Goal: Check status: Check status

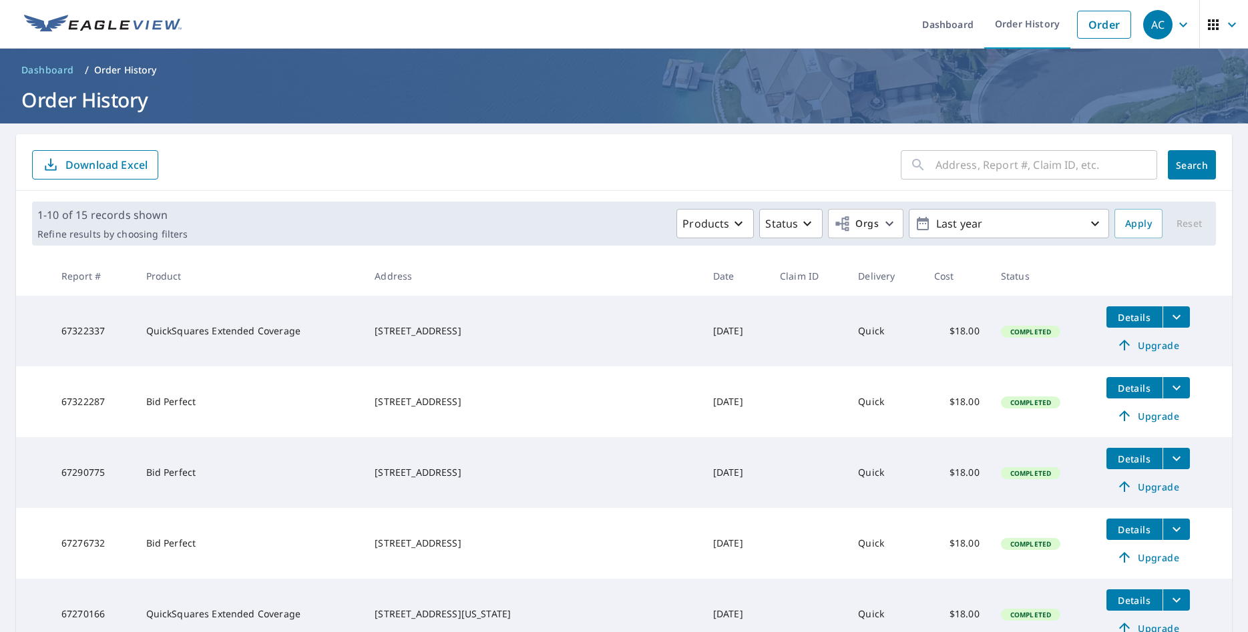
click at [113, 75] on p "Order History" at bounding box center [125, 69] width 63 height 13
click at [111, 70] on p "Order History" at bounding box center [125, 69] width 63 height 13
click at [956, 21] on link "Dashboard" at bounding box center [947, 24] width 73 height 49
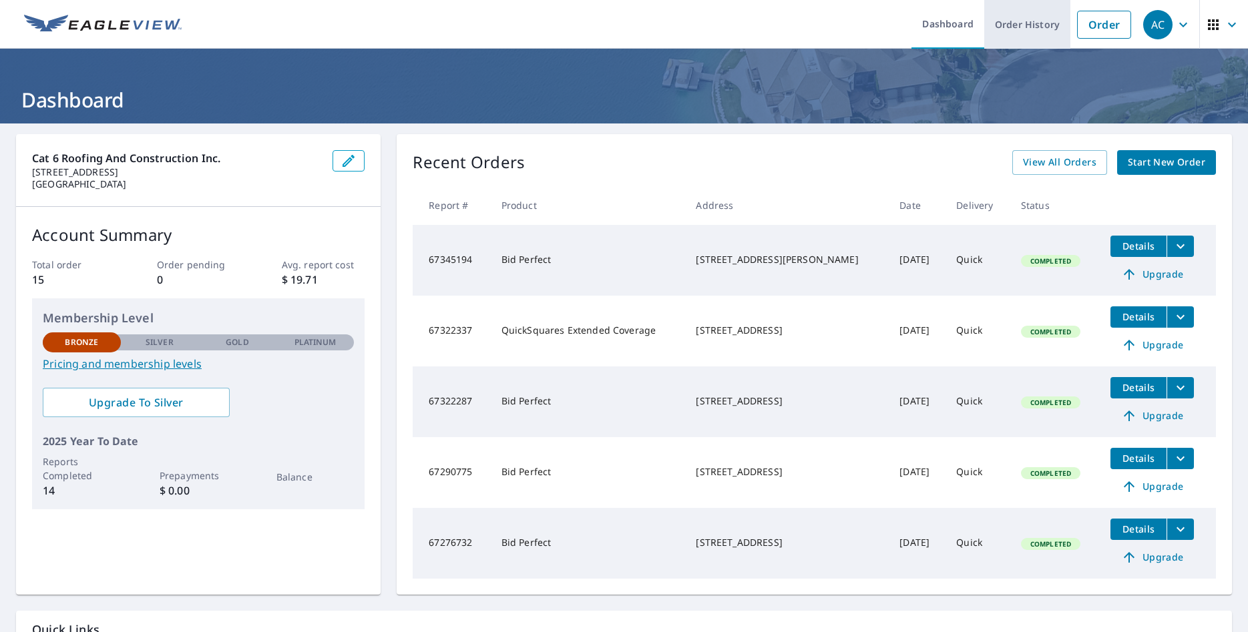
click at [1035, 25] on link "Order History" at bounding box center [1027, 24] width 86 height 49
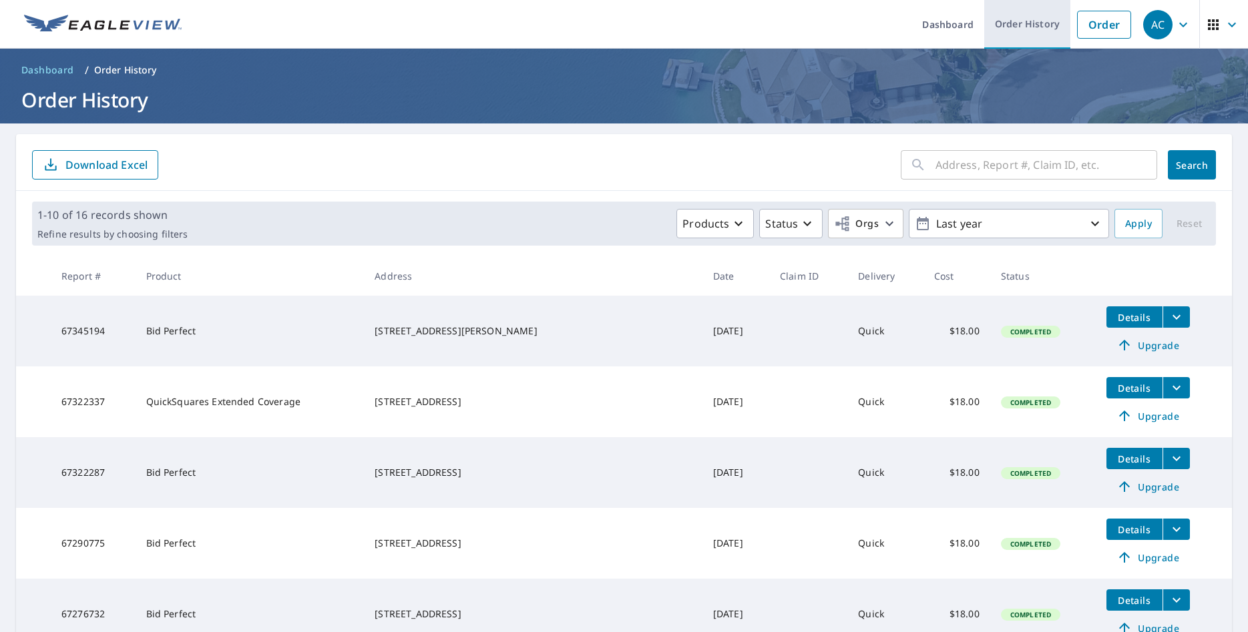
click at [1033, 23] on link "Order History" at bounding box center [1027, 24] width 86 height 49
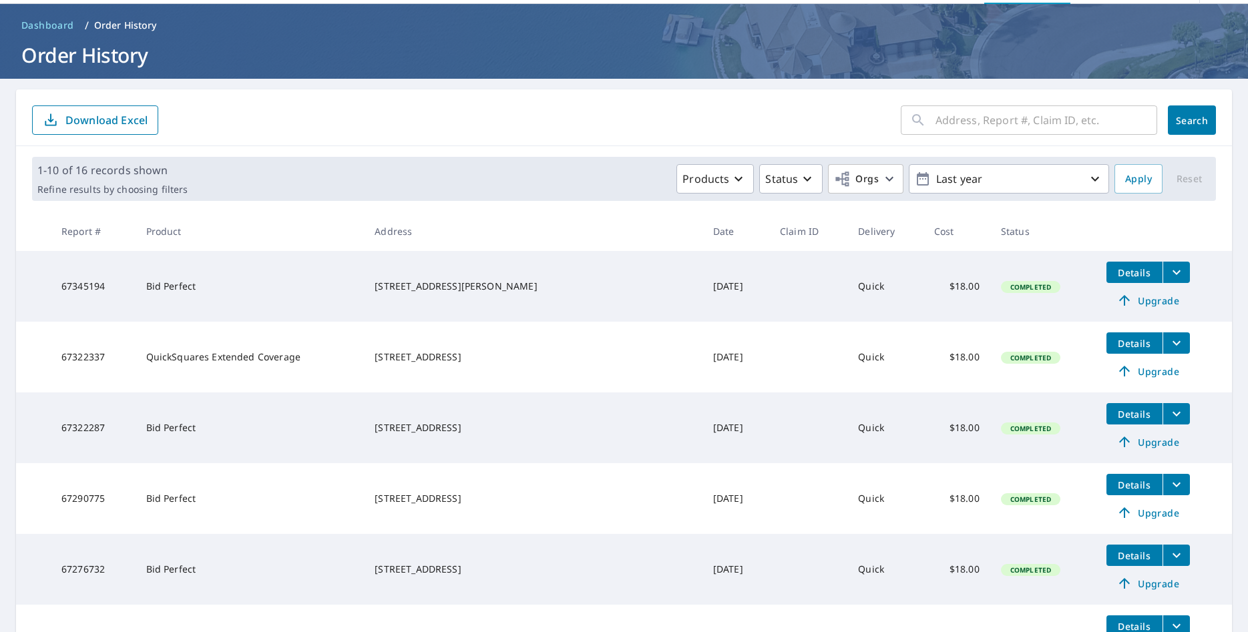
scroll to position [88, 0]
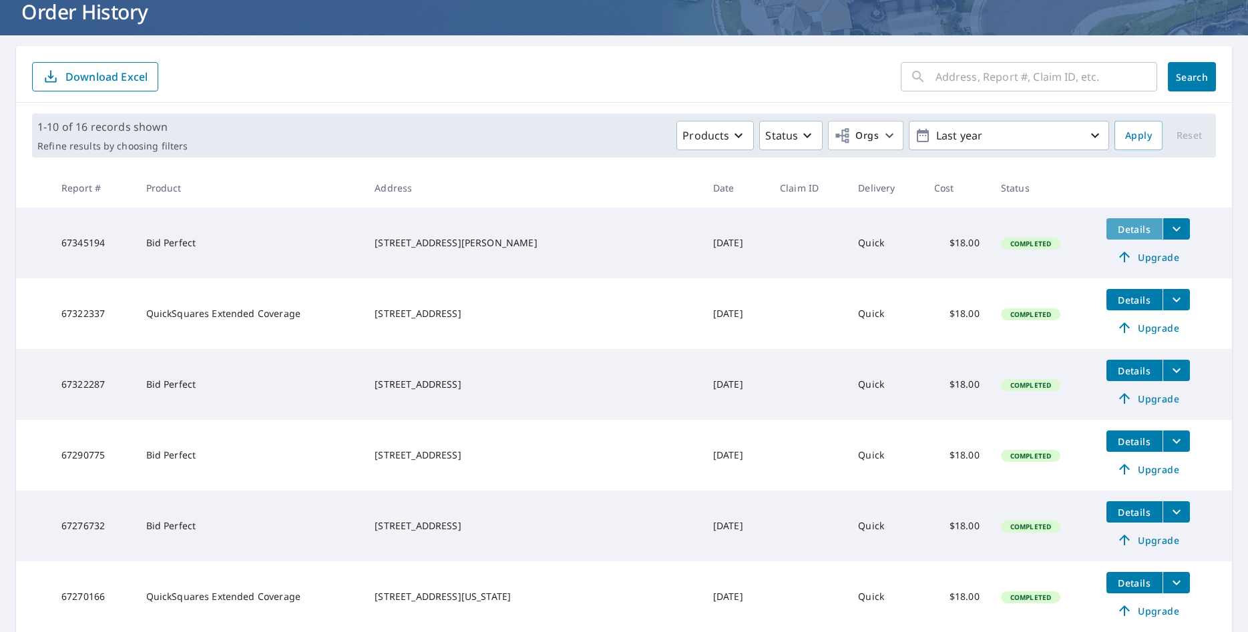
click at [1126, 230] on span "Details" at bounding box center [1134, 229] width 40 height 13
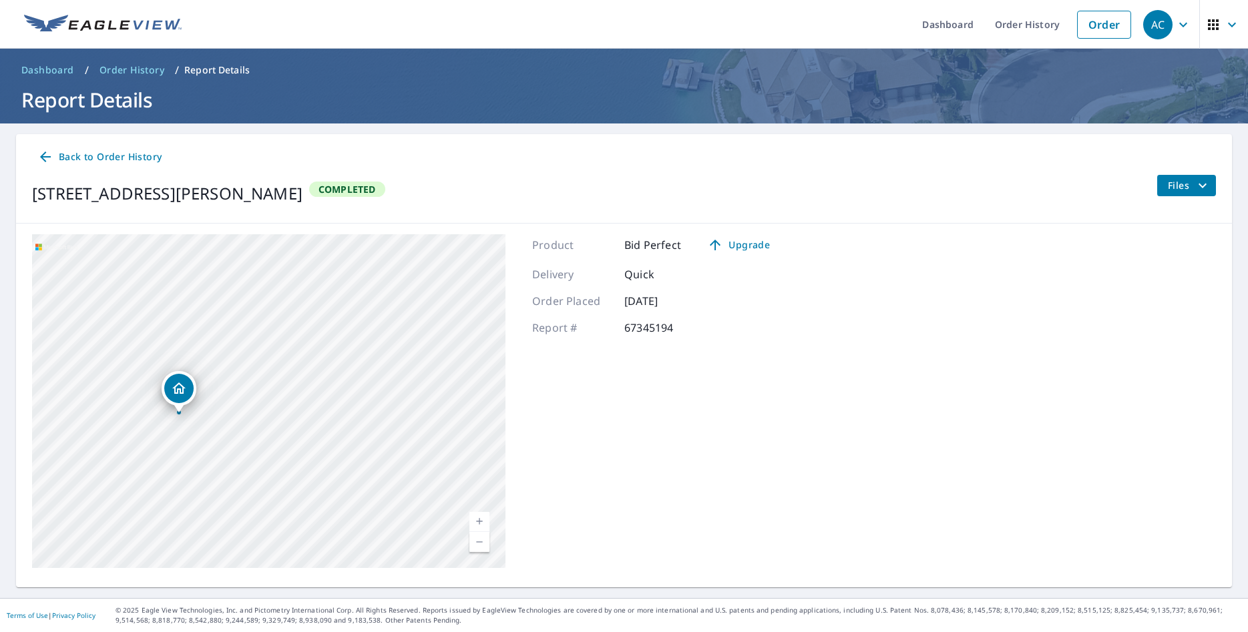
drag, startPoint x: 411, startPoint y: 363, endPoint x: 461, endPoint y: 335, distance: 57.4
click at [461, 335] on div "[STREET_ADDRESS][PERSON_NAME]" at bounding box center [268, 401] width 473 height 334
drag, startPoint x: 228, startPoint y: 371, endPoint x: 248, endPoint y: 308, distance: 65.9
click at [248, 308] on div "[STREET_ADDRESS][PERSON_NAME]" at bounding box center [268, 401] width 473 height 334
drag, startPoint x: 254, startPoint y: 394, endPoint x: 381, endPoint y: 352, distance: 133.4
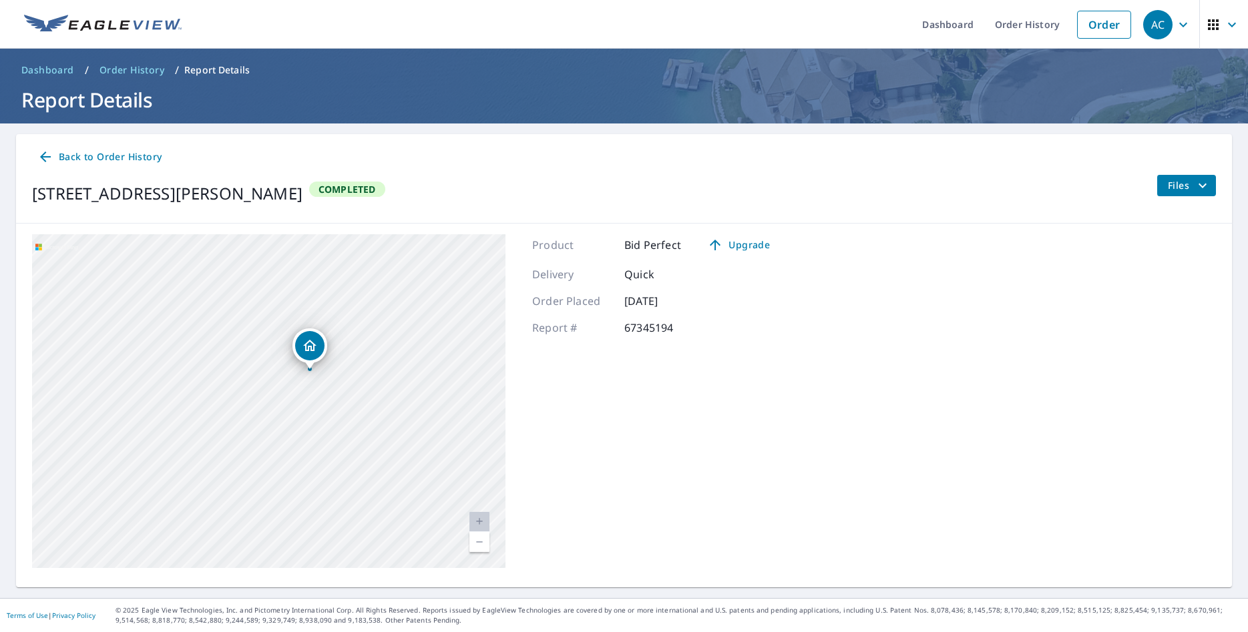
click at [381, 352] on div "[STREET_ADDRESS][PERSON_NAME]" at bounding box center [268, 401] width 473 height 334
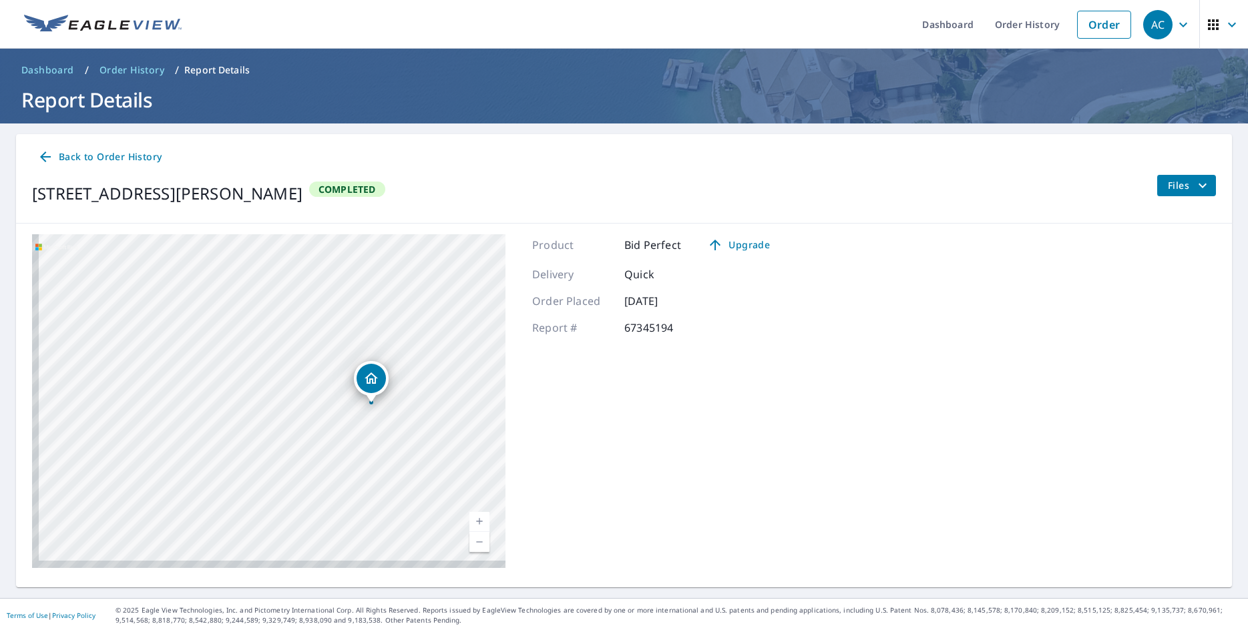
drag, startPoint x: 384, startPoint y: 332, endPoint x: 423, endPoint y: 310, distance: 44.9
click at [423, 310] on div "[STREET_ADDRESS][PERSON_NAME]" at bounding box center [268, 401] width 473 height 334
click at [119, 159] on span "Back to Order History" at bounding box center [99, 157] width 124 height 17
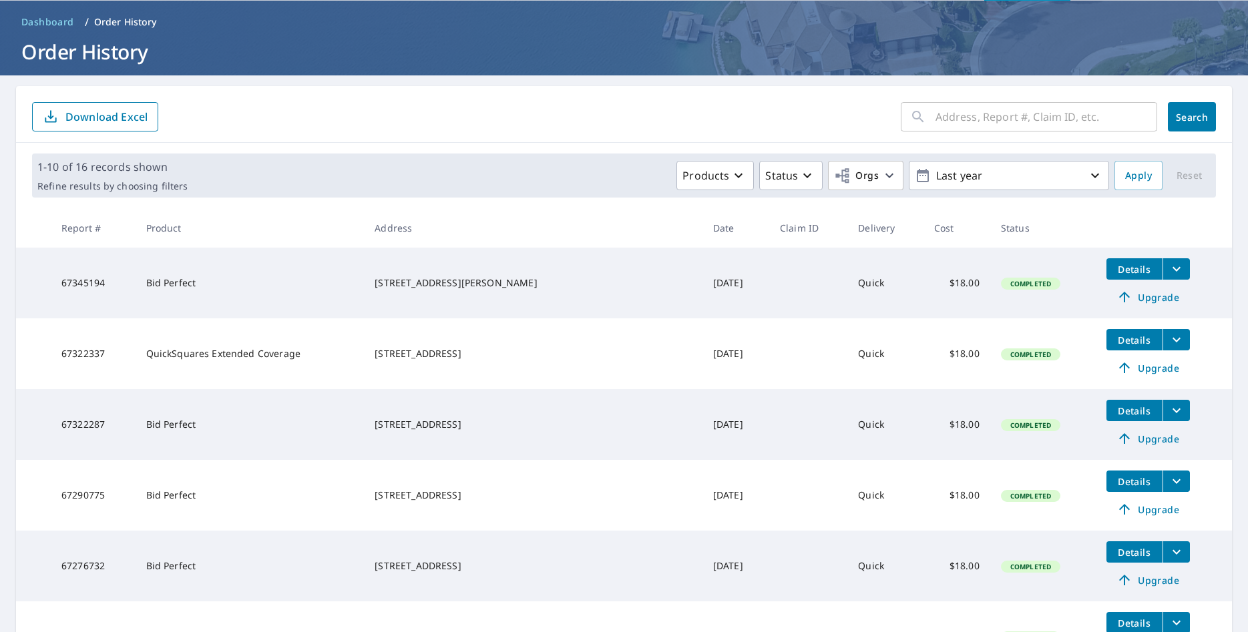
scroll to position [88, 0]
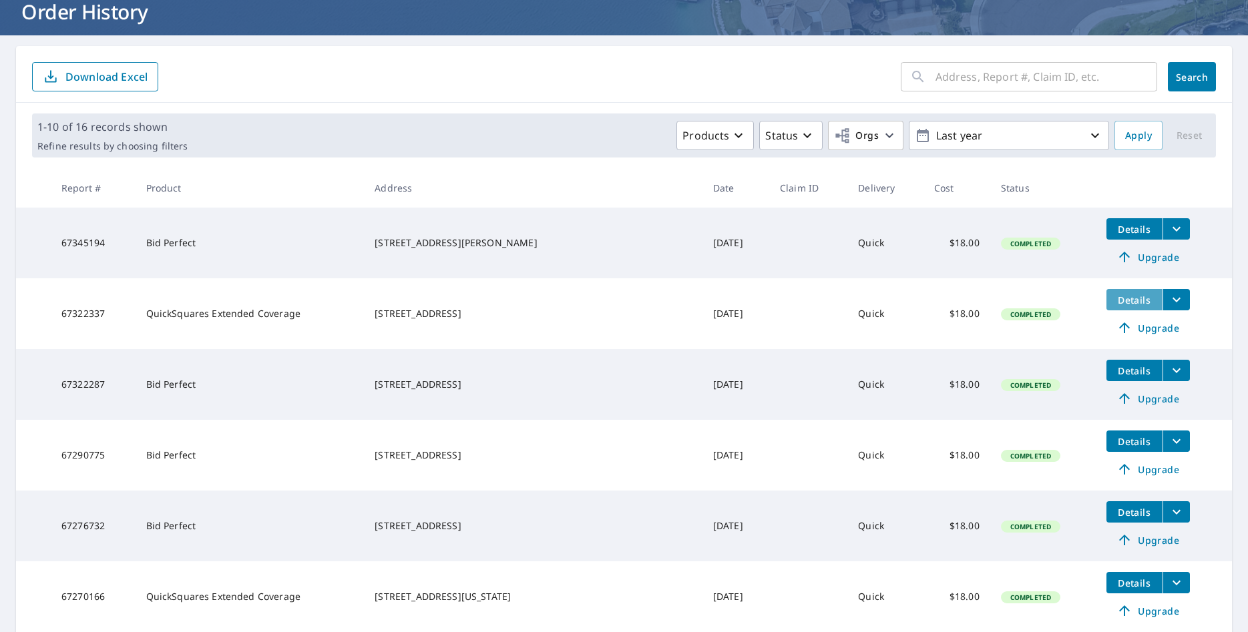
click at [1120, 304] on span "Details" at bounding box center [1134, 300] width 40 height 13
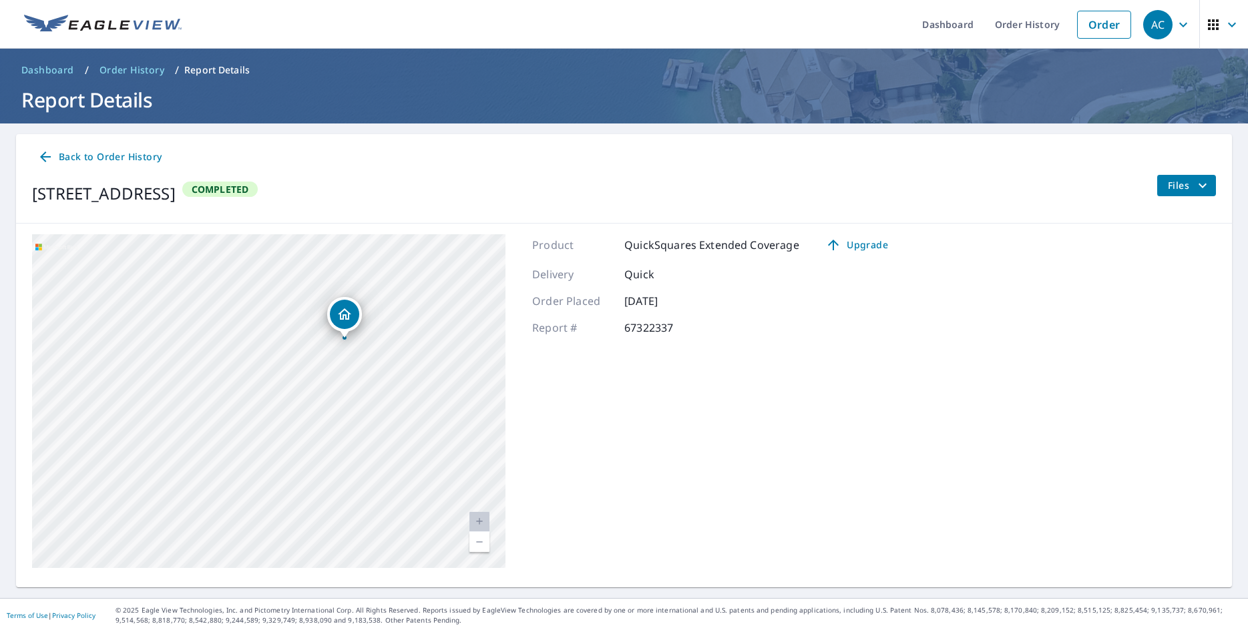
drag, startPoint x: 407, startPoint y: 378, endPoint x: 180, endPoint y: 401, distance: 228.1
click at [185, 401] on div "[STREET_ADDRESS][PERSON_NAME]" at bounding box center [268, 401] width 473 height 334
click at [79, 159] on span "Back to Order History" at bounding box center [99, 157] width 124 height 17
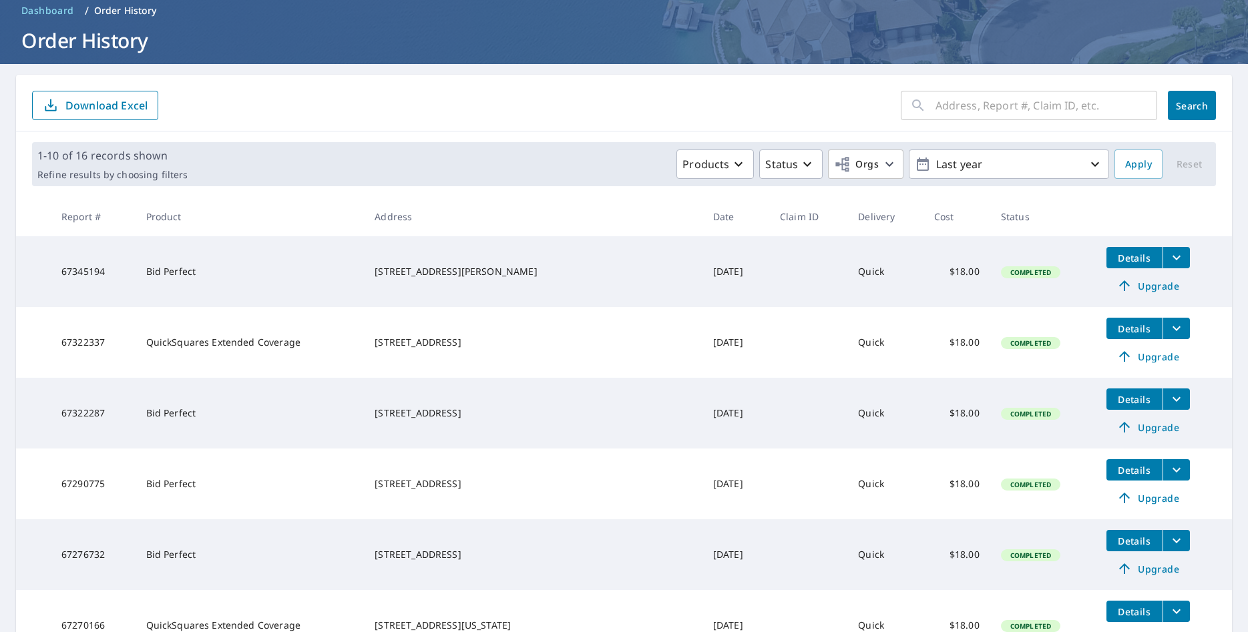
scroll to position [176, 0]
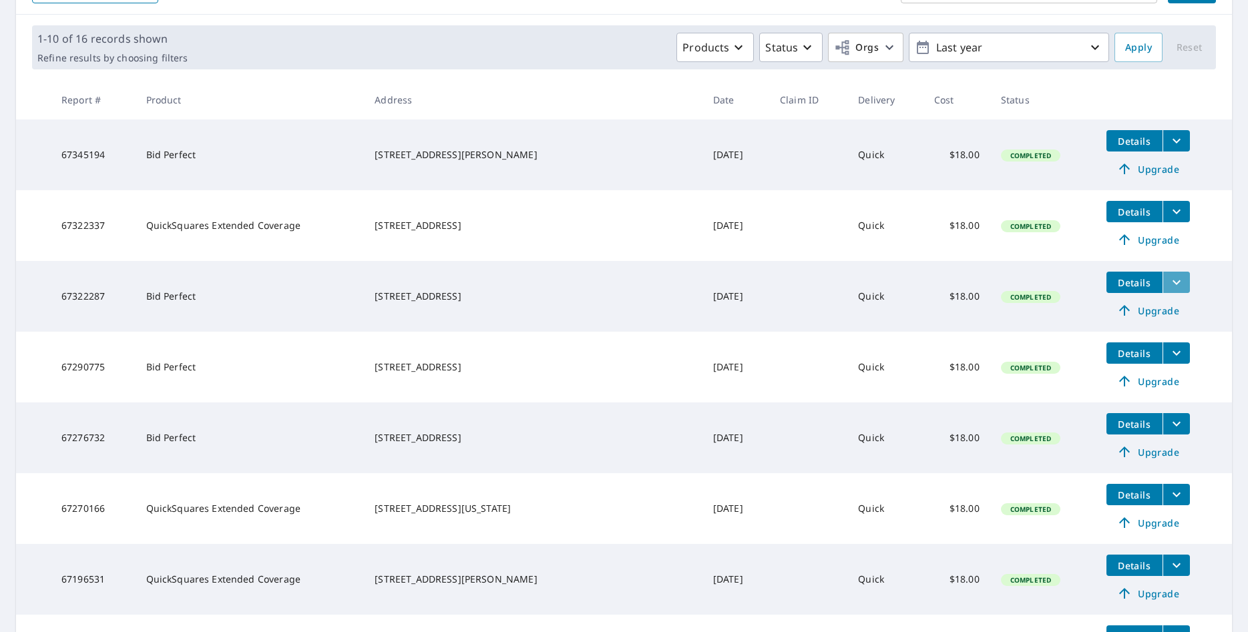
click at [1172, 284] on icon "filesDropdownBtn-67322287" at bounding box center [1176, 282] width 8 height 5
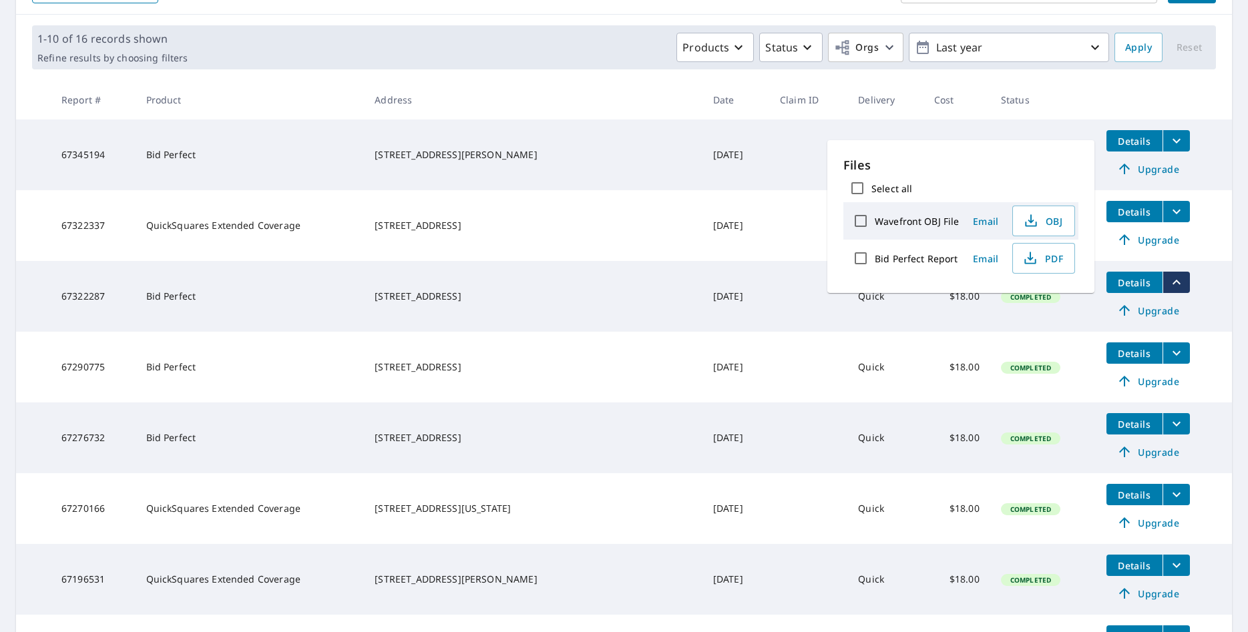
click at [1063, 321] on td "Completed" at bounding box center [1042, 296] width 105 height 71
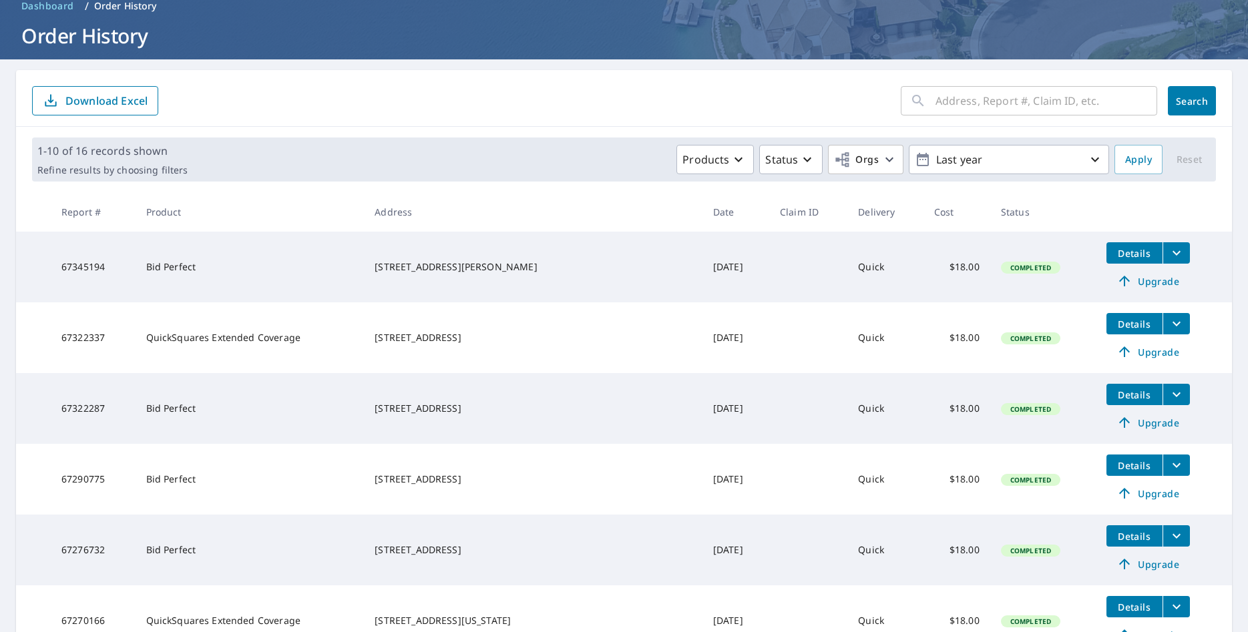
scroll to position [0, 0]
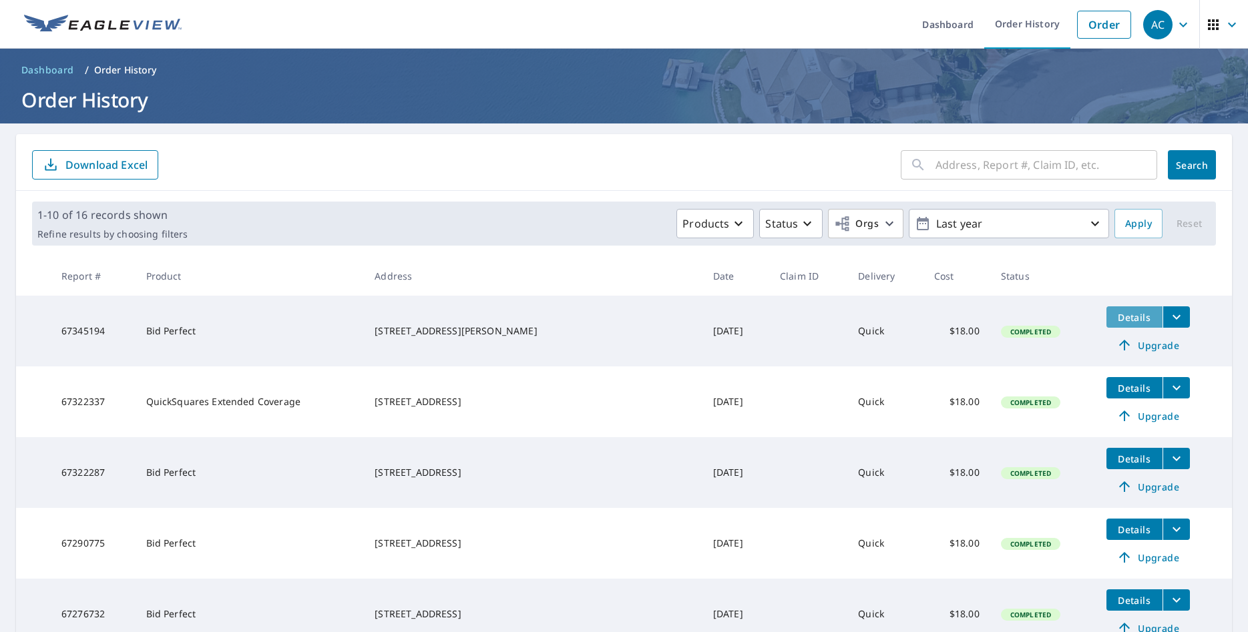
click at [1125, 318] on span "Details" at bounding box center [1134, 317] width 40 height 13
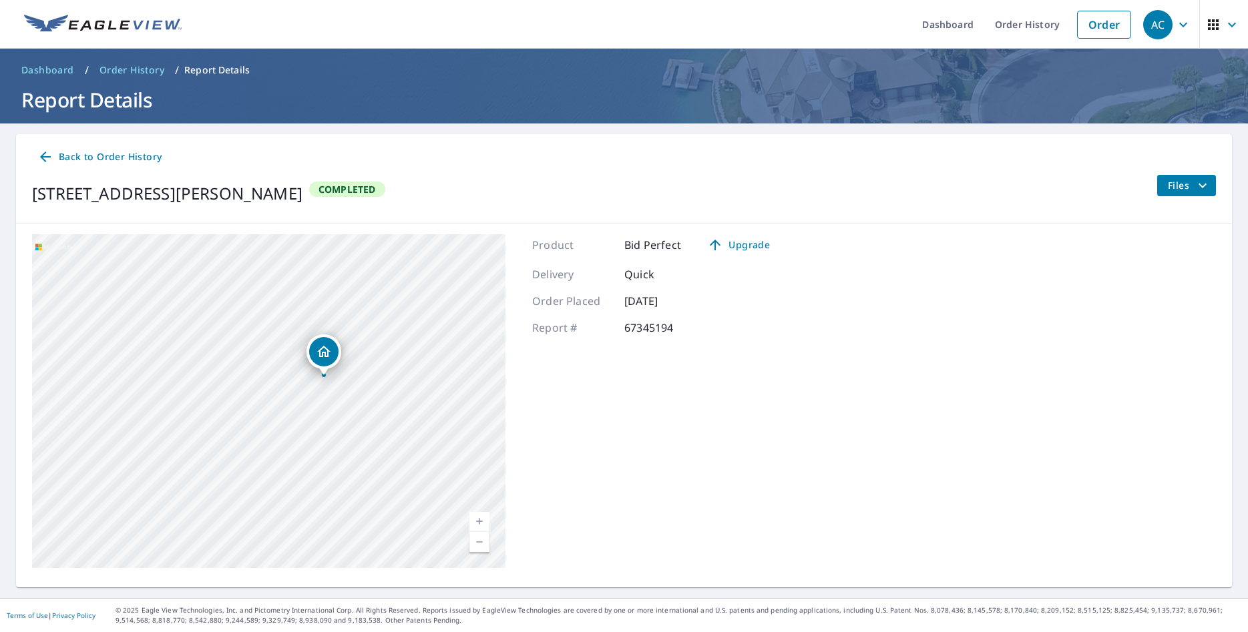
click at [450, 347] on div "[STREET_ADDRESS]" at bounding box center [268, 401] width 473 height 334
click at [307, 366] on icon "Dropped pin, building 1, Residential property, 33205 Lakeshore Drive Tavares, F…" at bounding box center [302, 368] width 13 height 11
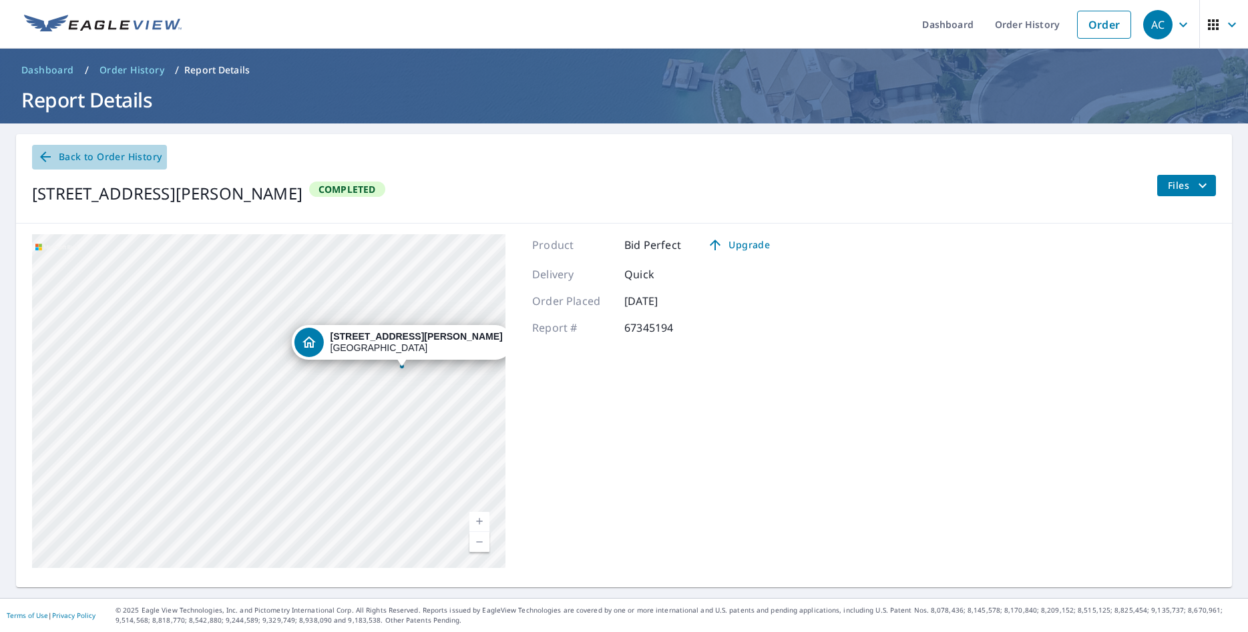
click at [138, 156] on span "Back to Order History" at bounding box center [99, 157] width 124 height 17
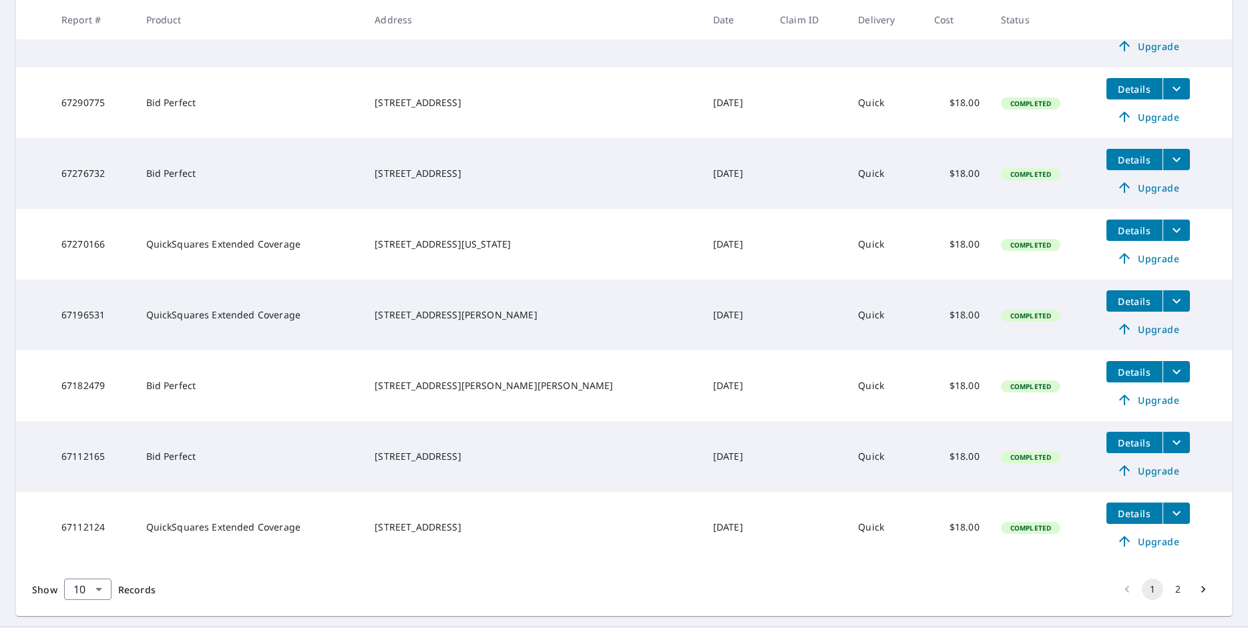
scroll to position [469, 0]
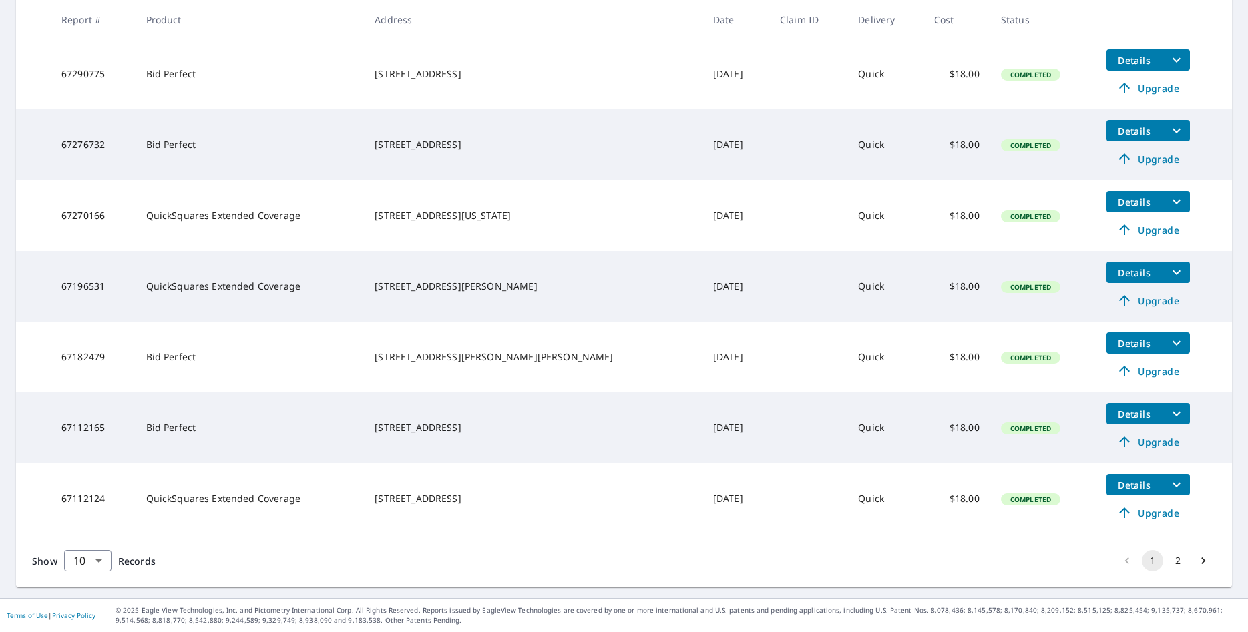
click at [1181, 562] on button "2" at bounding box center [1177, 560] width 21 height 21
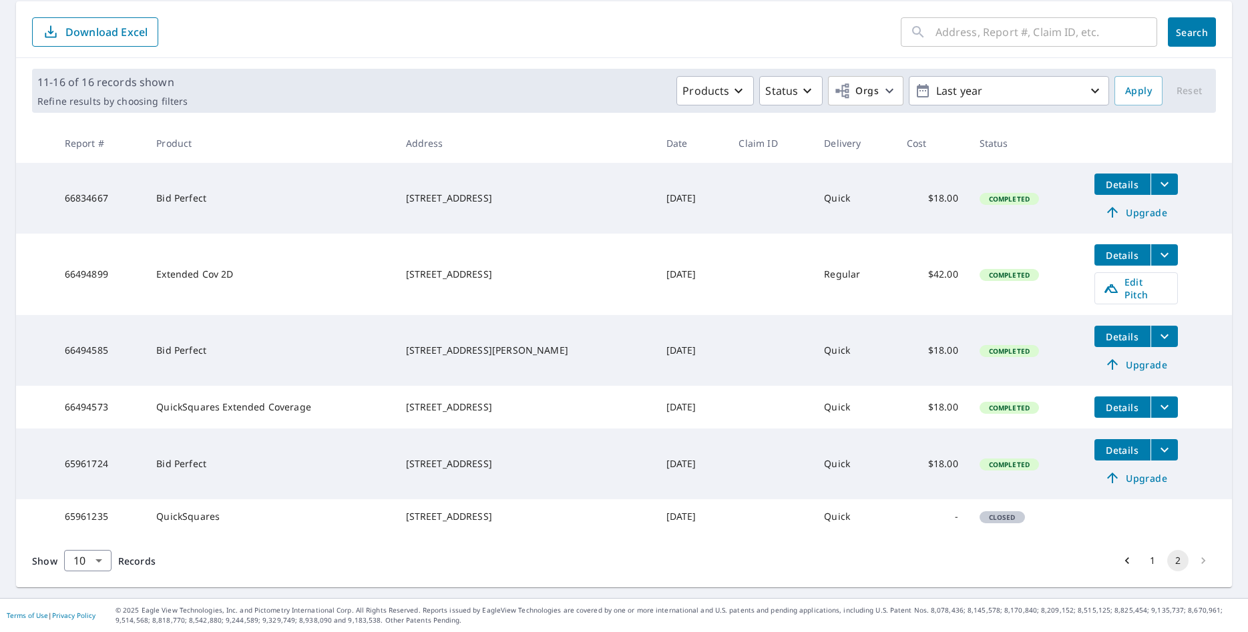
scroll to position [142, 0]
click at [1152, 562] on button "1" at bounding box center [1151, 560] width 21 height 21
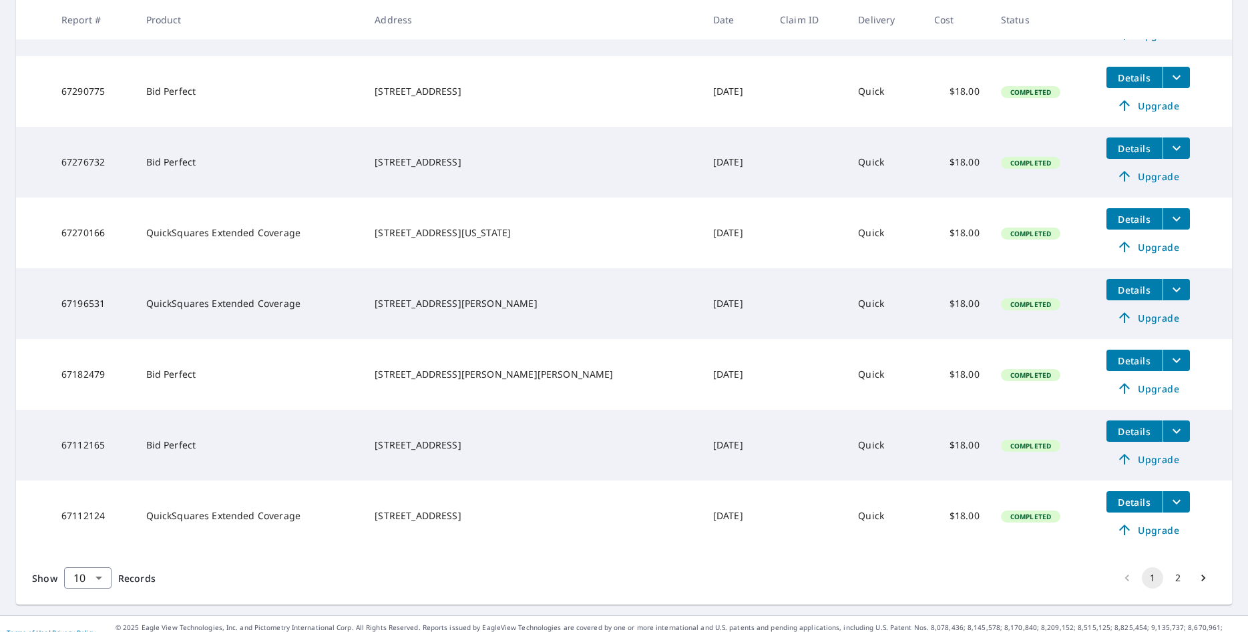
scroll to position [469, 0]
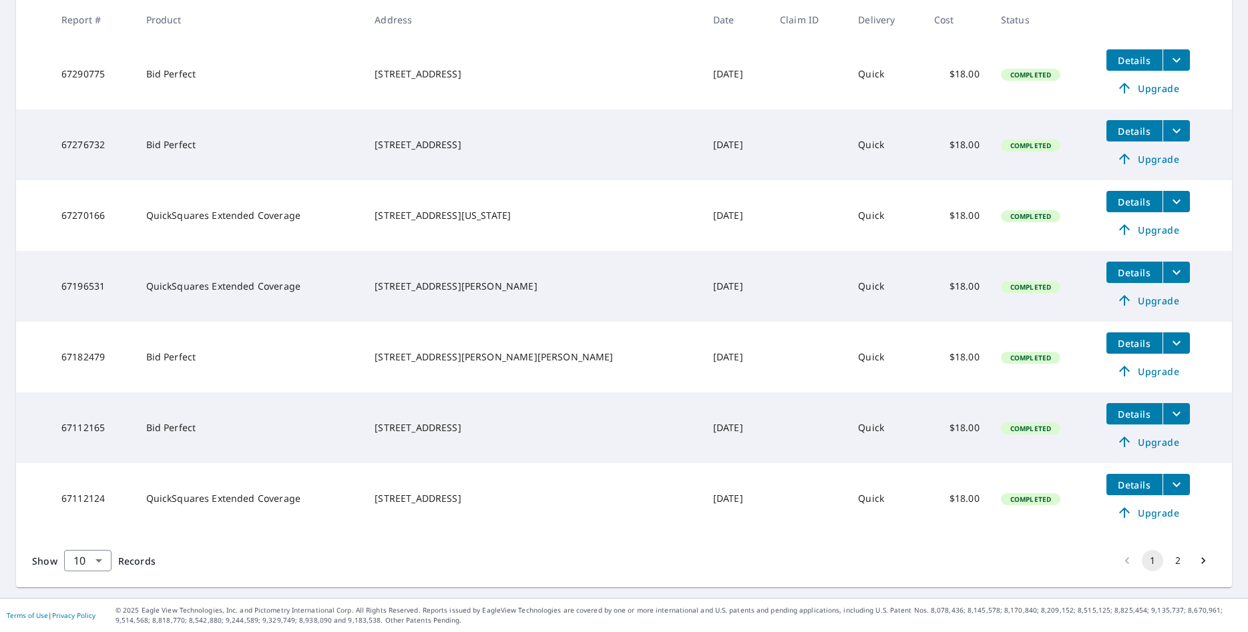
click at [1168, 483] on icon "filesDropdownBtn-67112124" at bounding box center [1176, 485] width 16 height 16
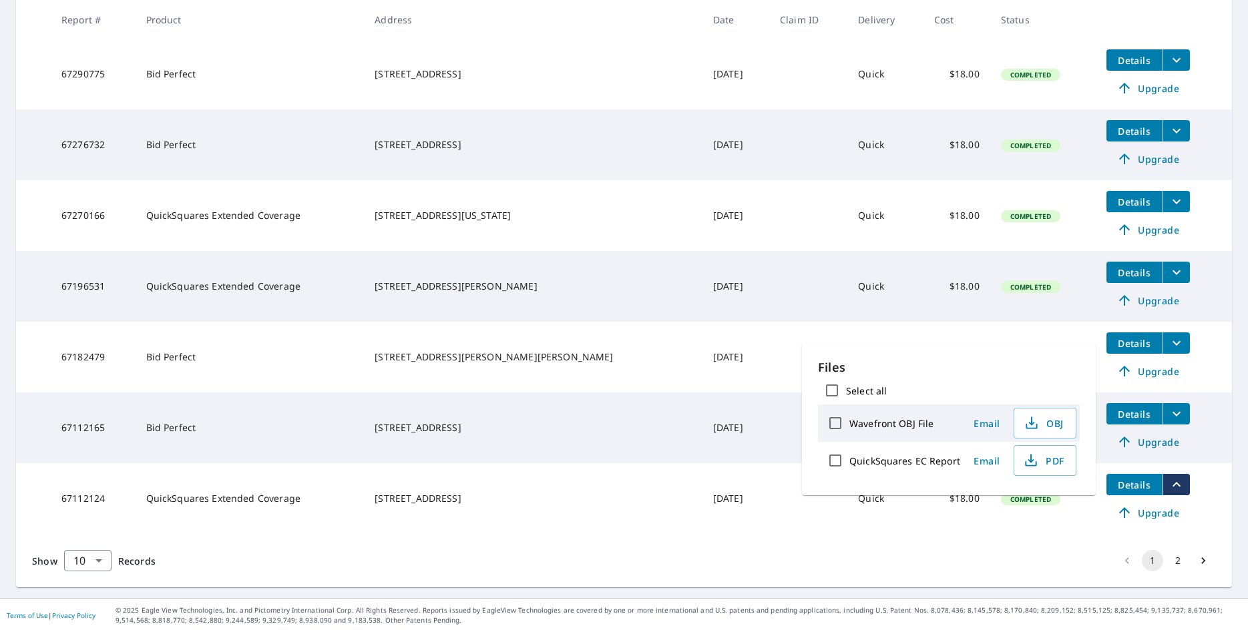
click at [1029, 549] on div "Show 10 10 ​ Records 1 2" at bounding box center [624, 560] width 1216 height 53
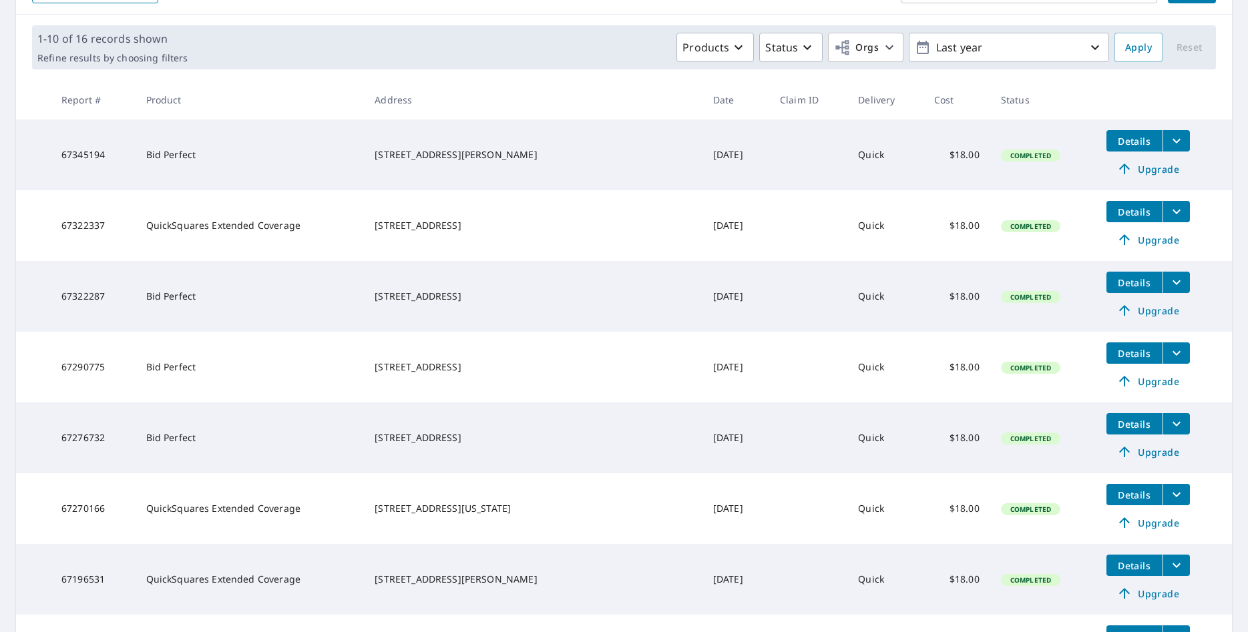
scroll to position [264, 0]
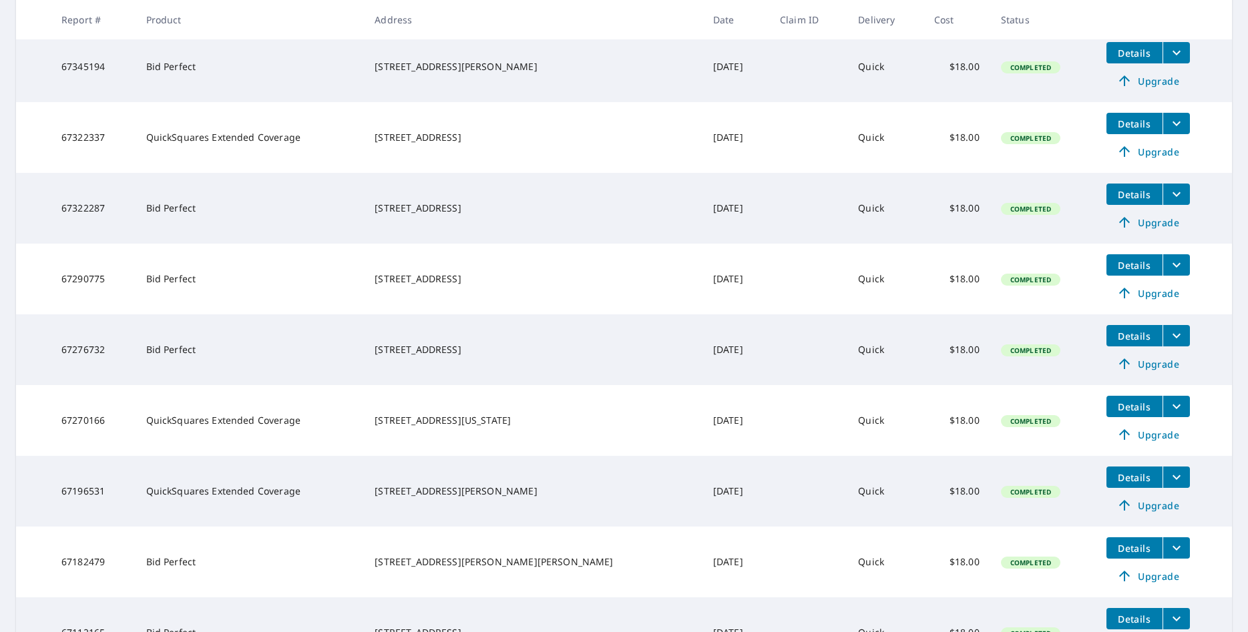
click at [1171, 411] on icon "filesDropdownBtn-67270166" at bounding box center [1176, 407] width 16 height 16
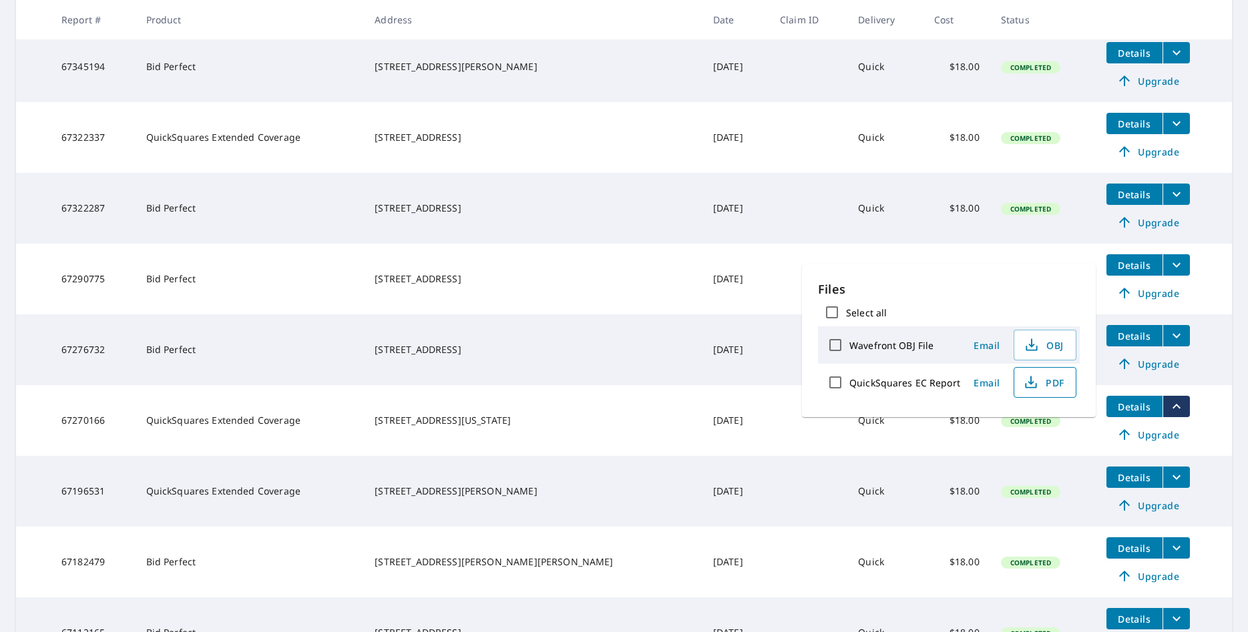
click at [1059, 384] on span "PDF" at bounding box center [1043, 382] width 43 height 16
click at [769, 249] on td at bounding box center [808, 279] width 78 height 71
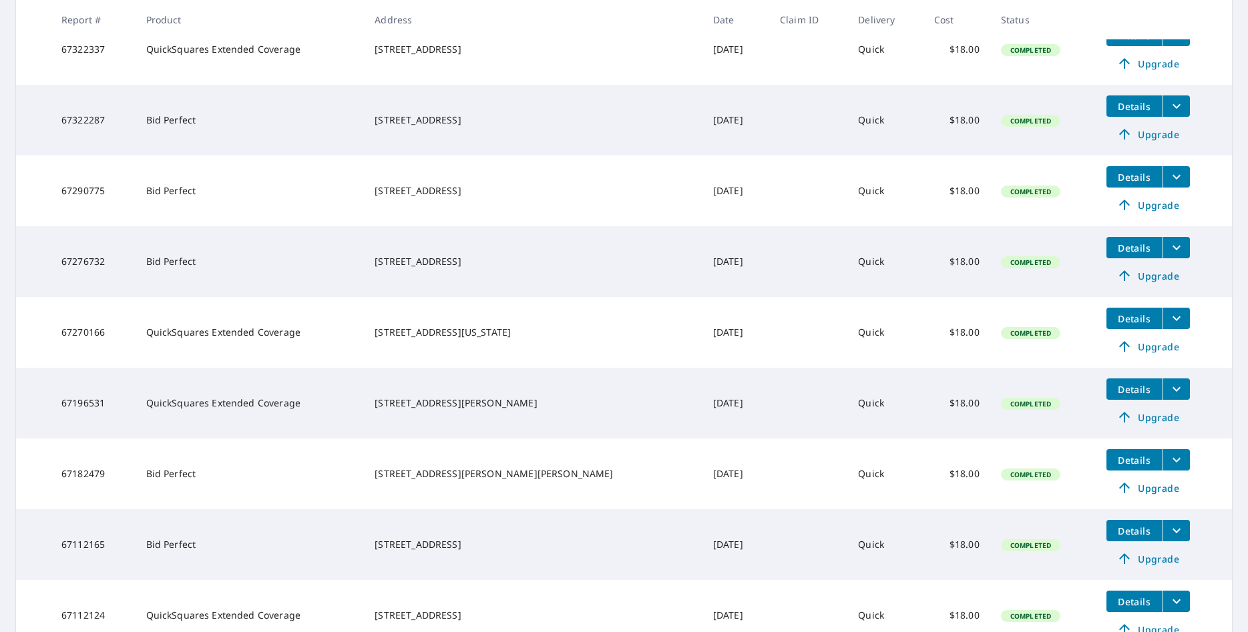
scroll to position [0, 0]
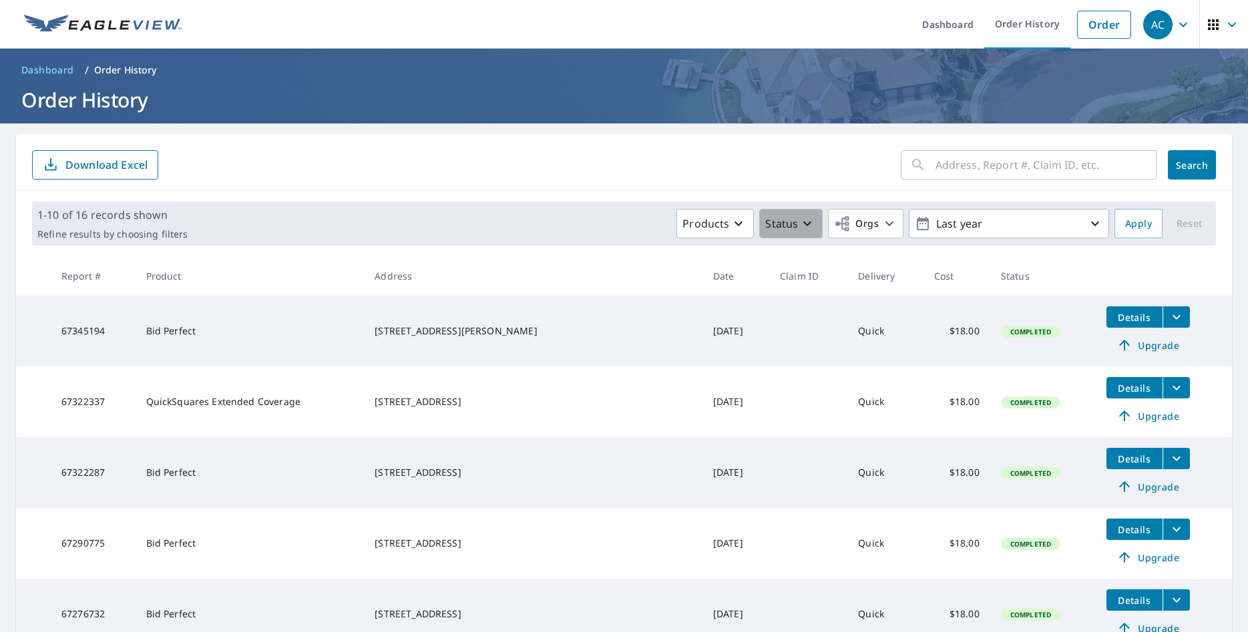
click at [816, 224] on div "Status" at bounding box center [790, 224] width 51 height 16
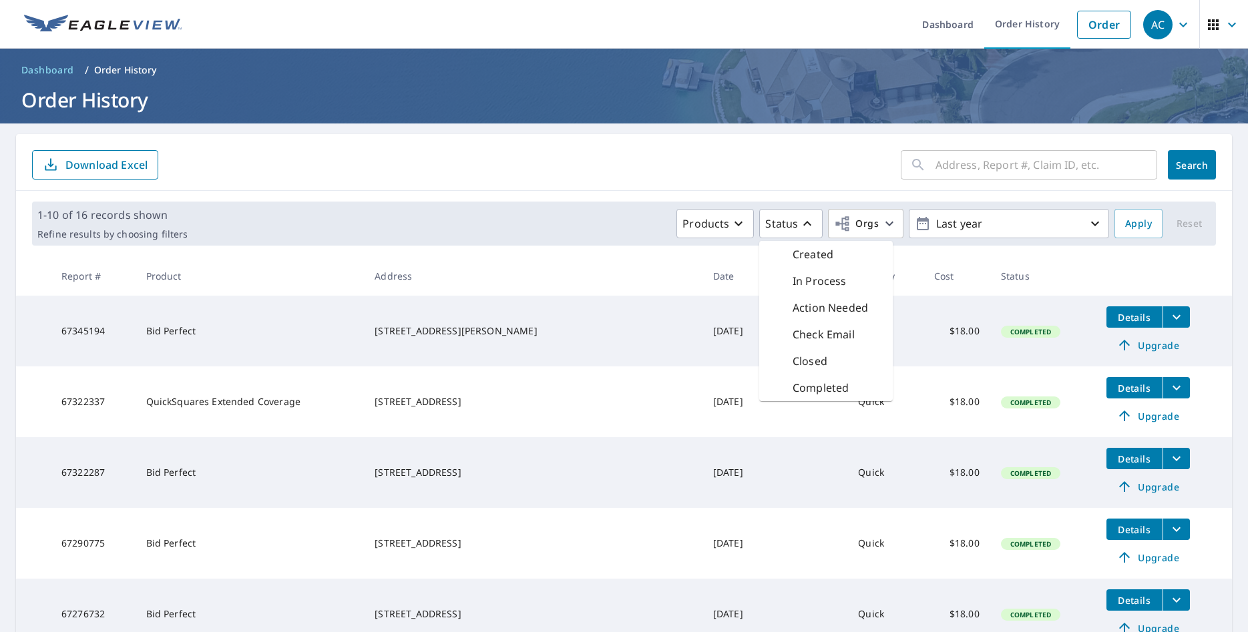
click at [728, 294] on th "Date" at bounding box center [735, 275] width 67 height 39
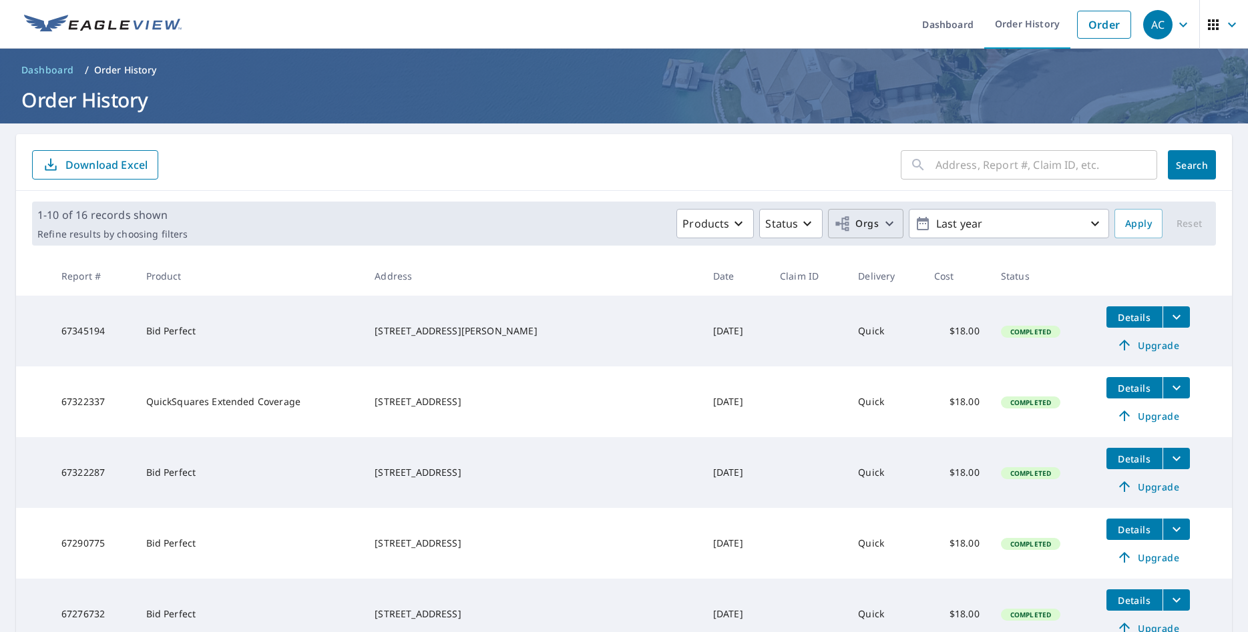
click at [890, 222] on icon "button" at bounding box center [889, 224] width 16 height 16
click at [630, 206] on div "1-10 of 16 records shown Refine results by choosing filters Products Status Org…" at bounding box center [623, 224] width 1183 height 44
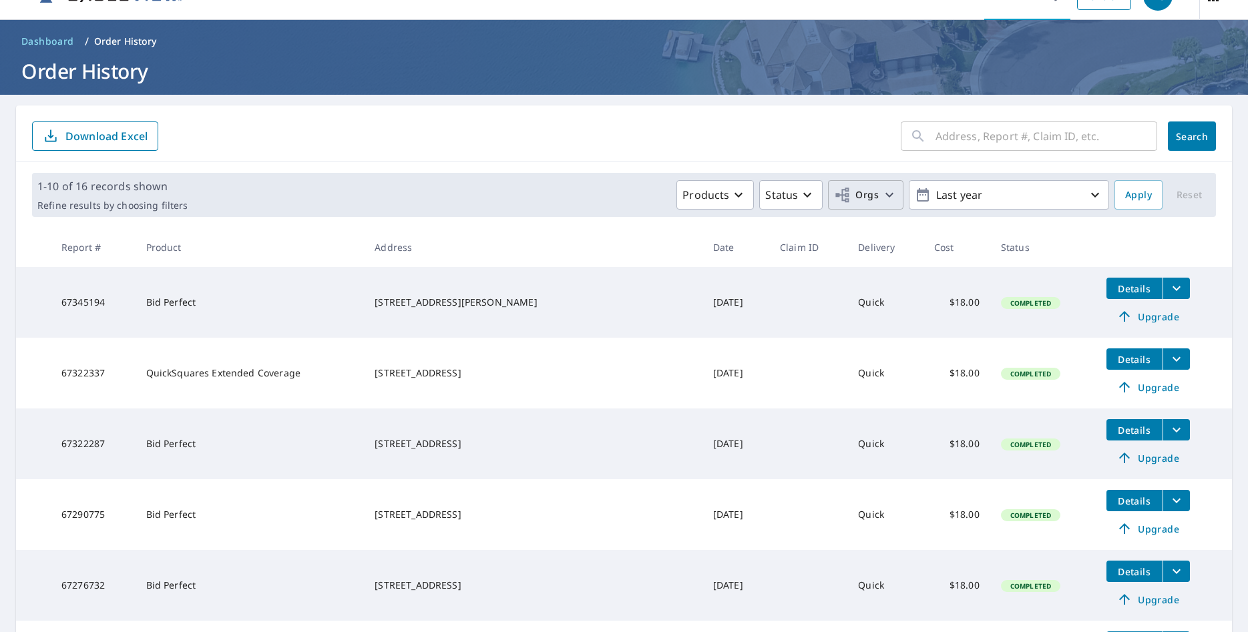
scroll to position [469, 0]
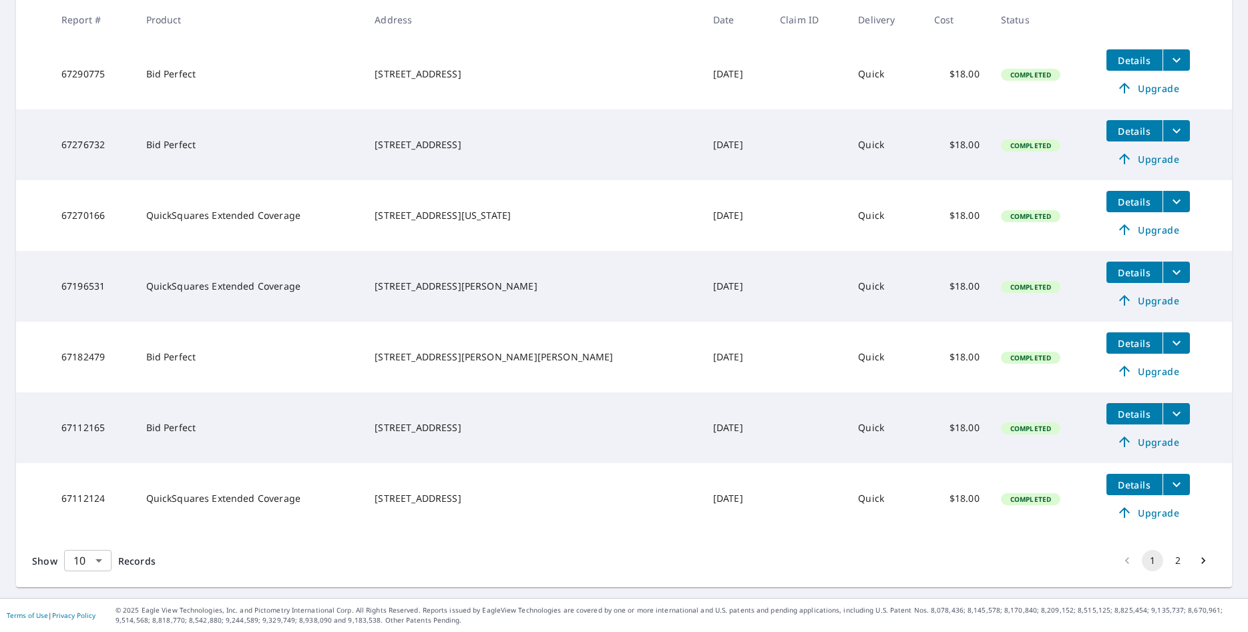
click at [103, 563] on body "AC AC Dashboard Order History Order AC Dashboard / Order History Order History …" at bounding box center [624, 316] width 1248 height 632
click at [81, 559] on li "25" at bounding box center [86, 556] width 47 height 24
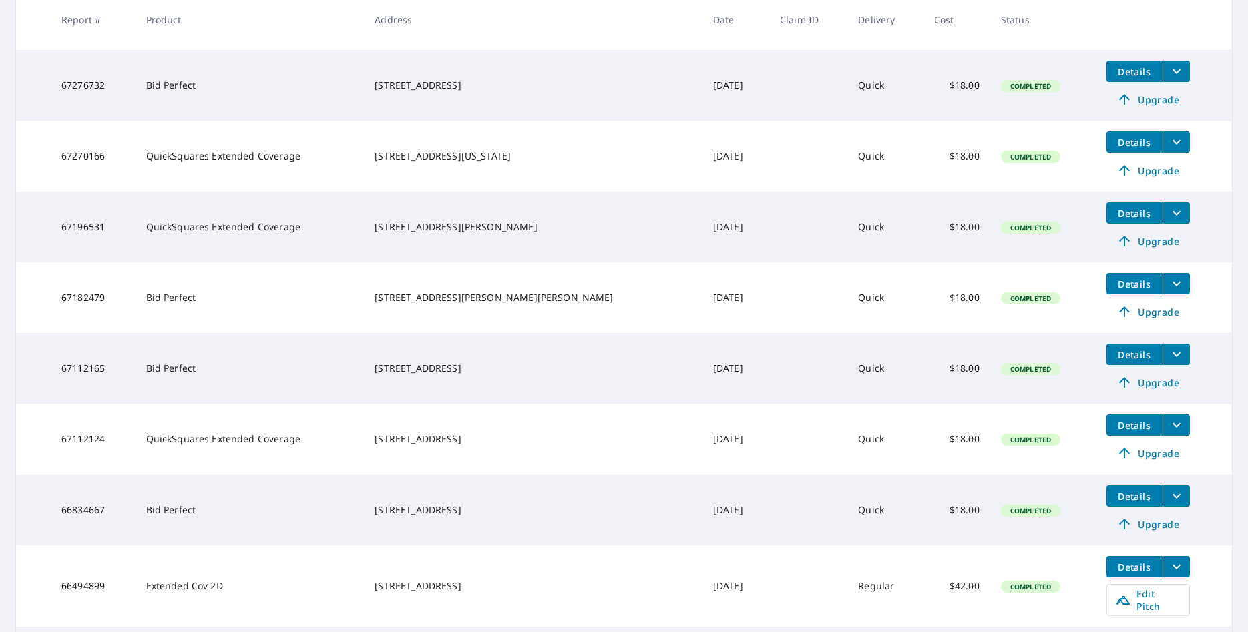
scroll to position [850, 0]
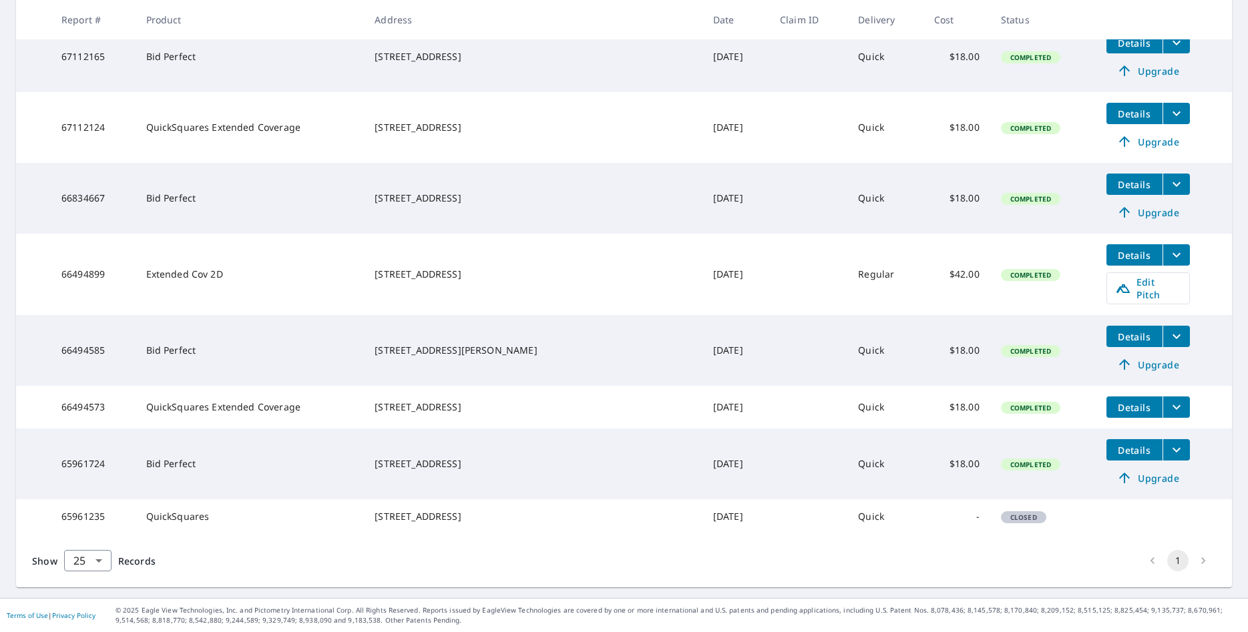
click at [1168, 247] on icon "filesDropdownBtn-66494899" at bounding box center [1176, 255] width 16 height 16
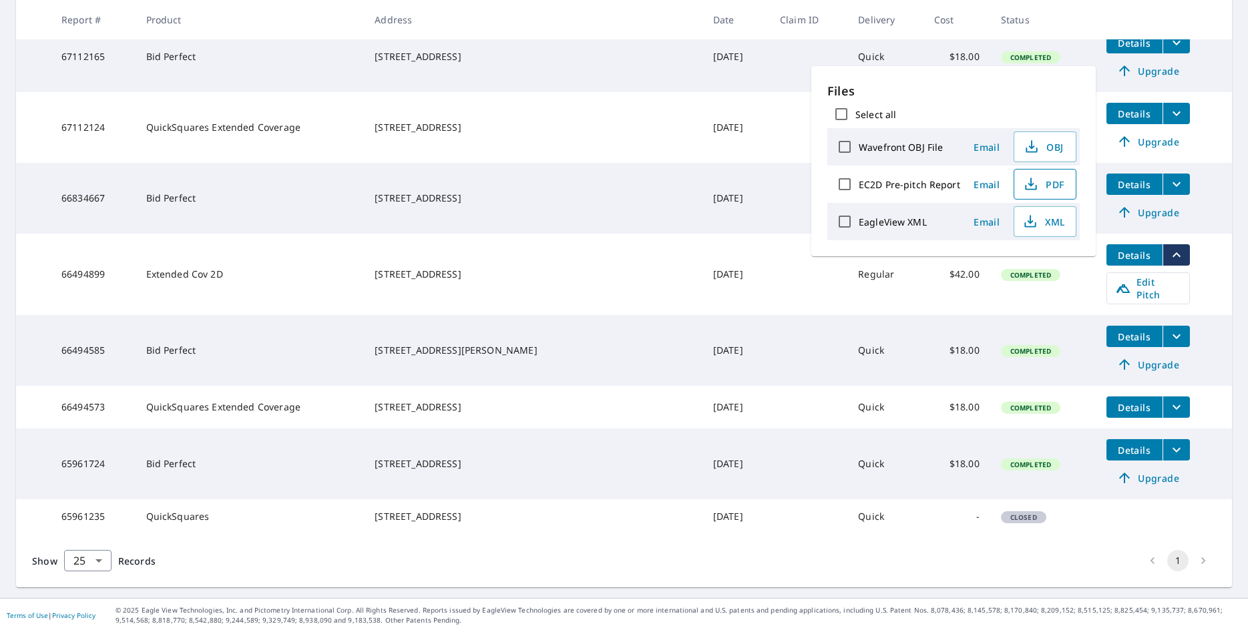
click at [1056, 183] on span "PDF" at bounding box center [1043, 184] width 43 height 16
click at [1052, 224] on span "XML" at bounding box center [1043, 222] width 43 height 16
click at [769, 163] on td at bounding box center [808, 198] width 78 height 71
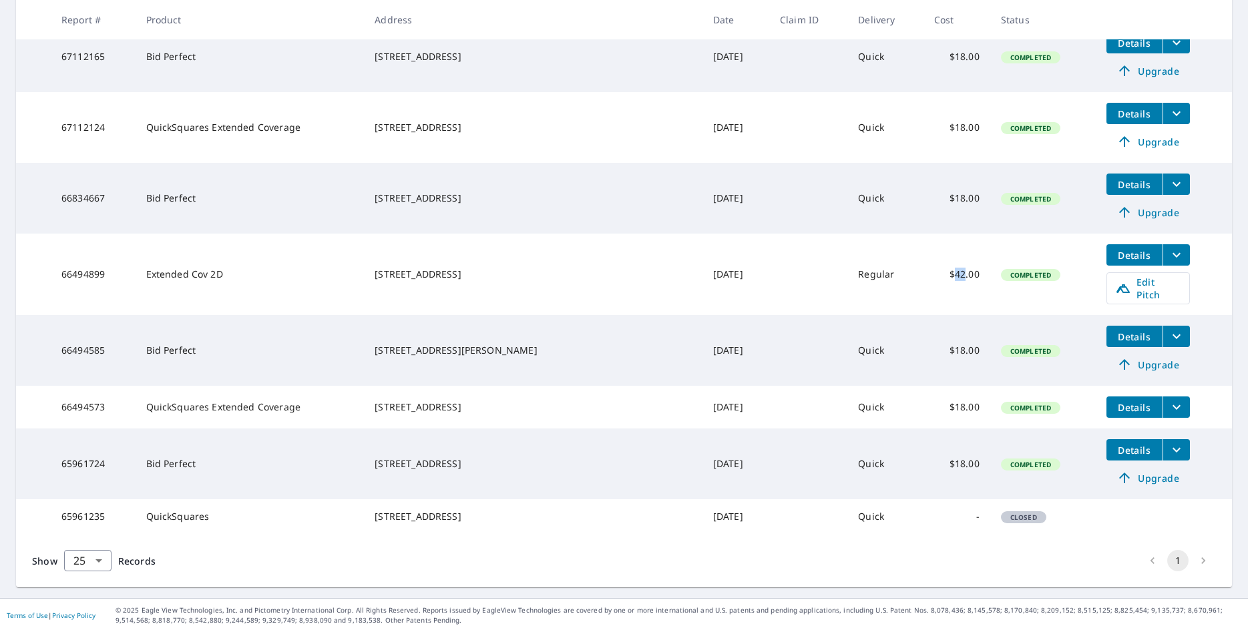
drag, startPoint x: 949, startPoint y: 263, endPoint x: 937, endPoint y: 260, distance: 12.5
click at [937, 260] on td "$42.00" at bounding box center [956, 274] width 67 height 81
click at [261, 253] on td "Extended Cov 2D" at bounding box center [250, 274] width 229 height 81
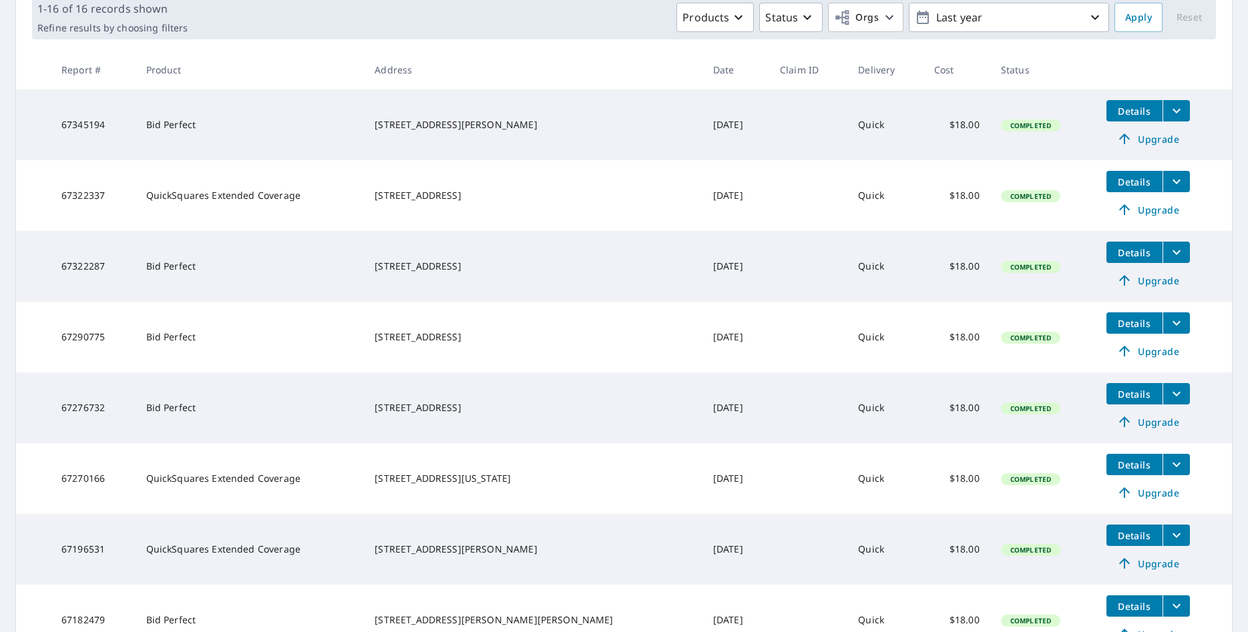
scroll to position [88, 0]
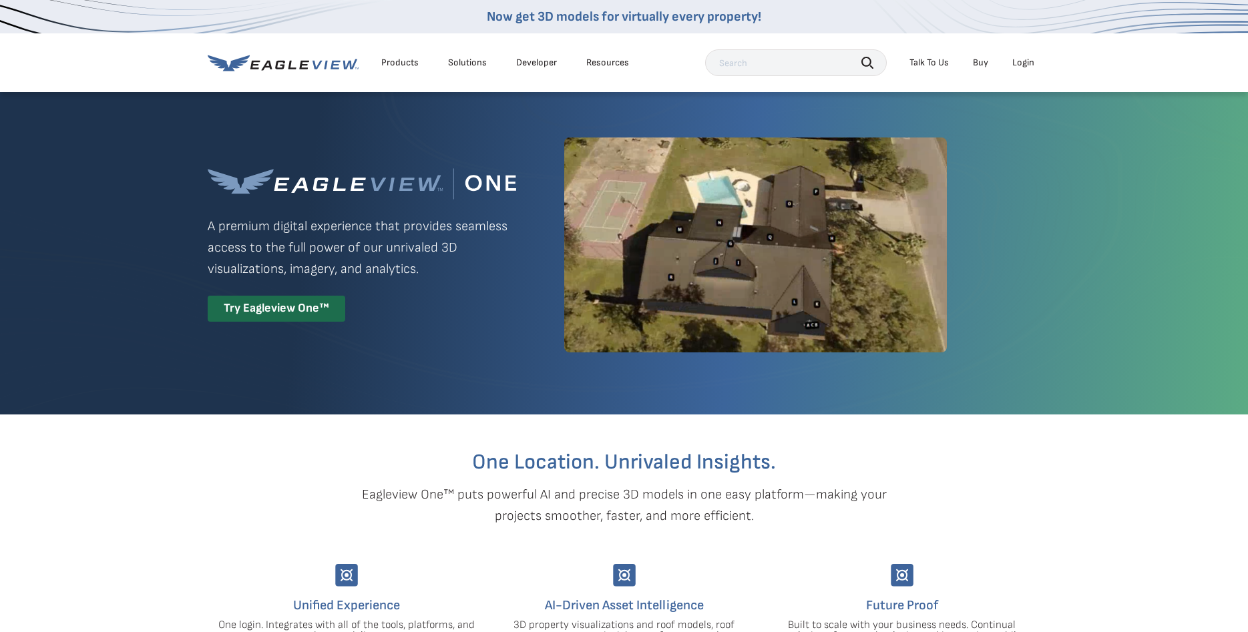
click at [926, 65] on div "Talk To Us" at bounding box center [928, 63] width 39 height 12
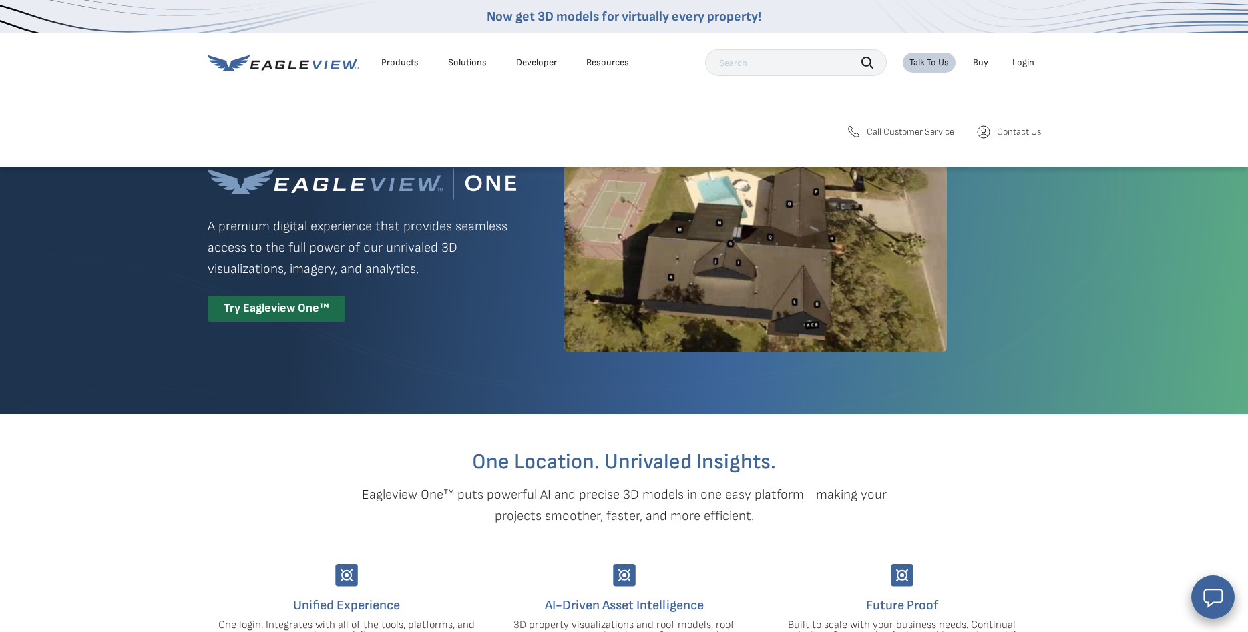
click at [925, 134] on span "Call Customer Service" at bounding box center [909, 132] width 87 height 12
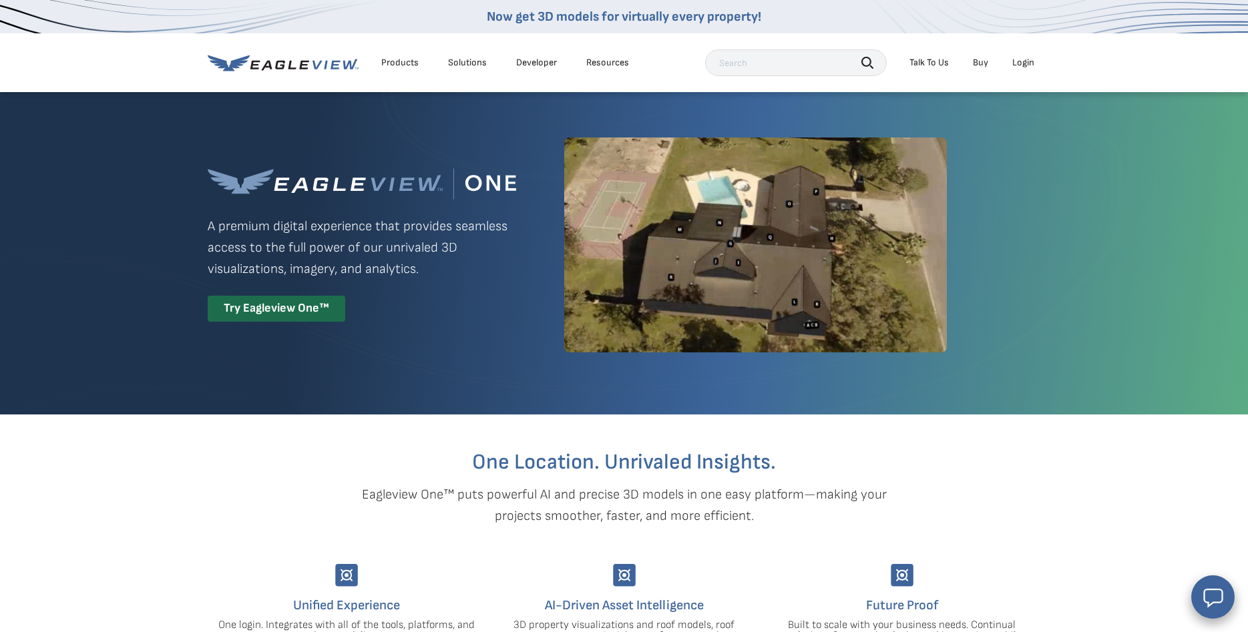
click at [929, 65] on div "Talk To Us" at bounding box center [928, 63] width 39 height 12
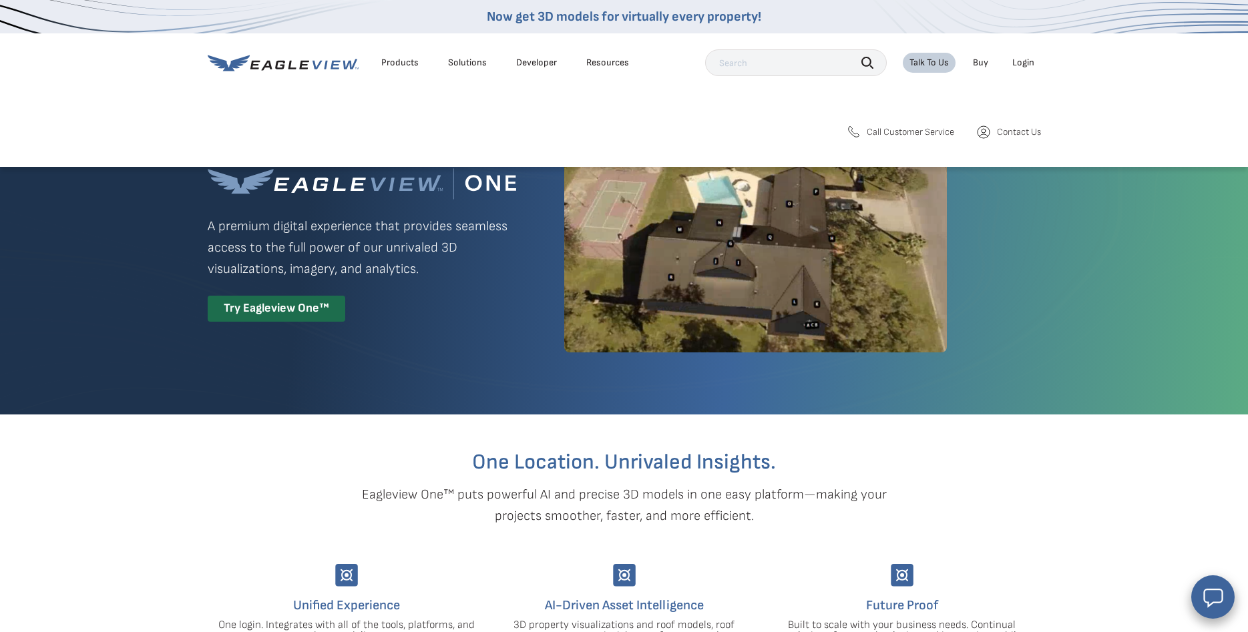
click at [1022, 135] on span "Contact Us" at bounding box center [1019, 132] width 44 height 12
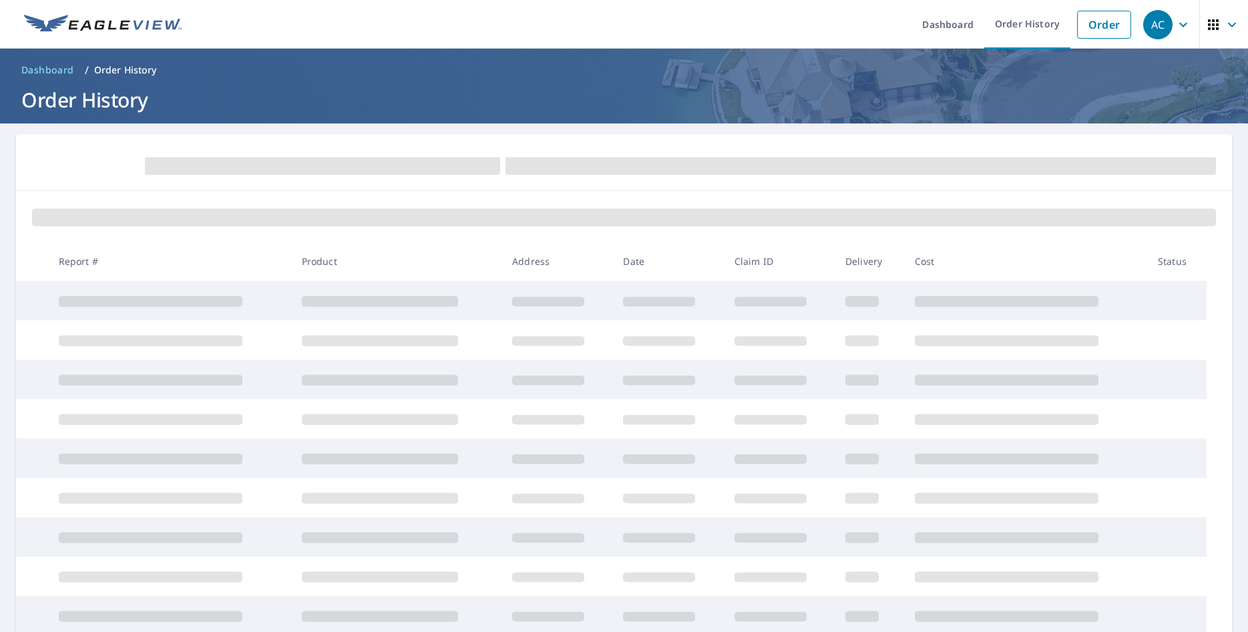
scroll to position [88, 0]
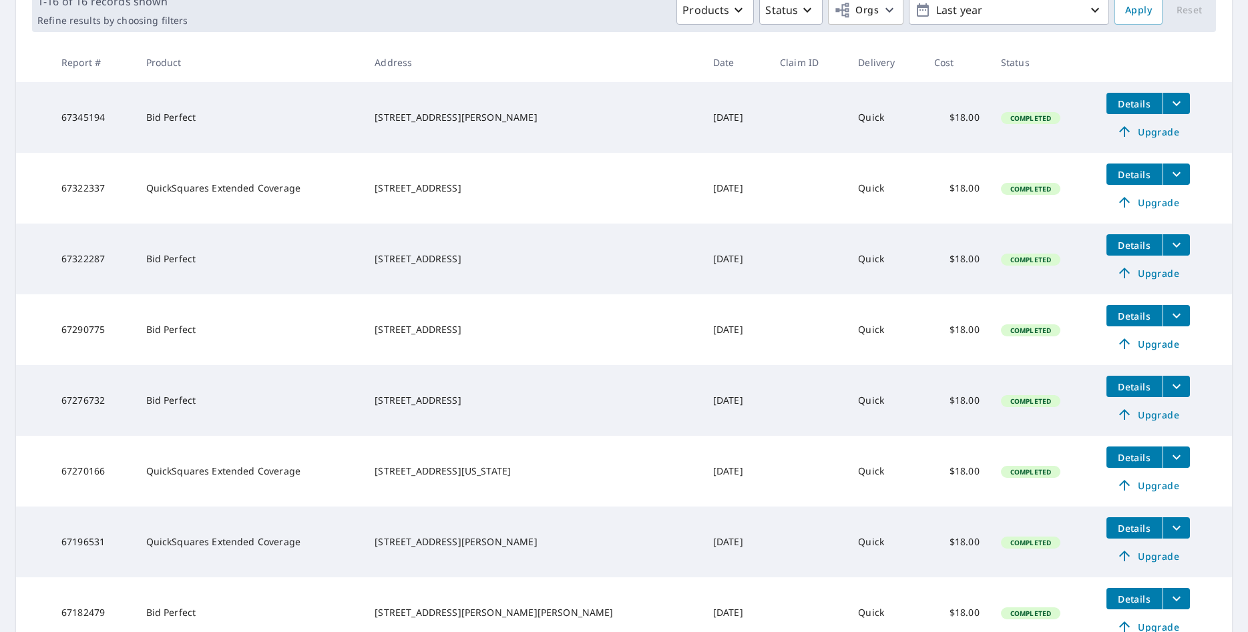
scroll to position [229, 0]
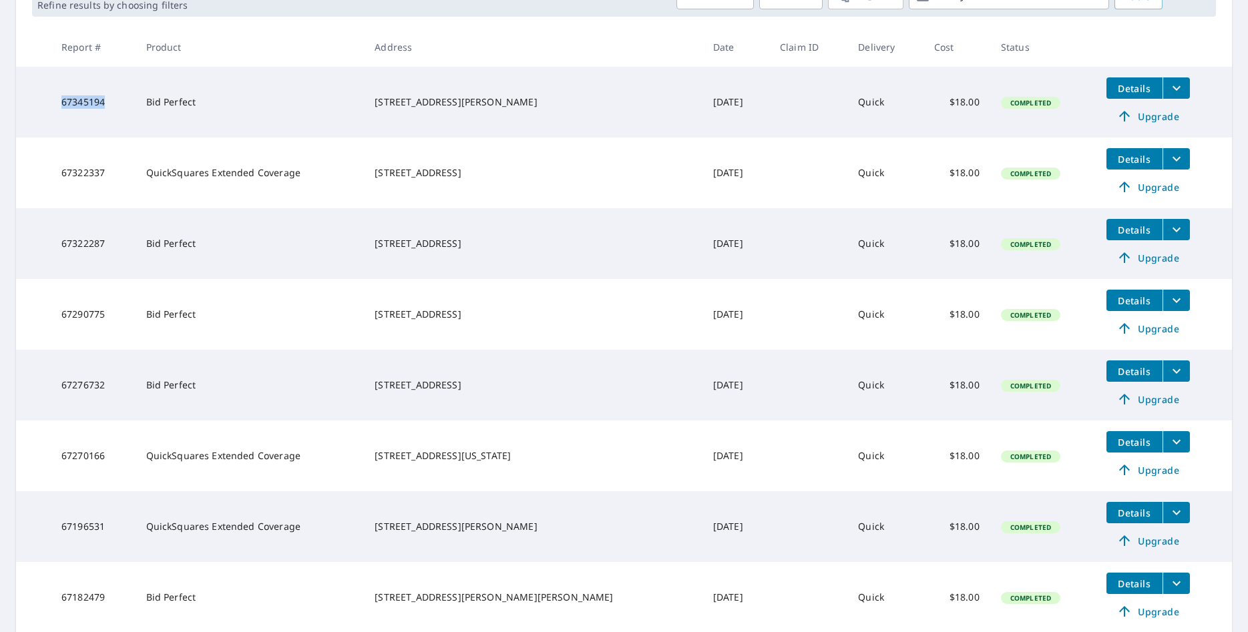
drag, startPoint x: 65, startPoint y: 103, endPoint x: 132, endPoint y: 103, distance: 66.8
click at [132, 103] on td "67345194" at bounding box center [93, 102] width 84 height 71
drag, startPoint x: 640, startPoint y: 101, endPoint x: 710, endPoint y: 103, distance: 69.4
click at [710, 103] on td "[DATE]" at bounding box center [735, 102] width 67 height 71
click at [594, 120] on td "[STREET_ADDRESS][PERSON_NAME]" at bounding box center [533, 102] width 338 height 71
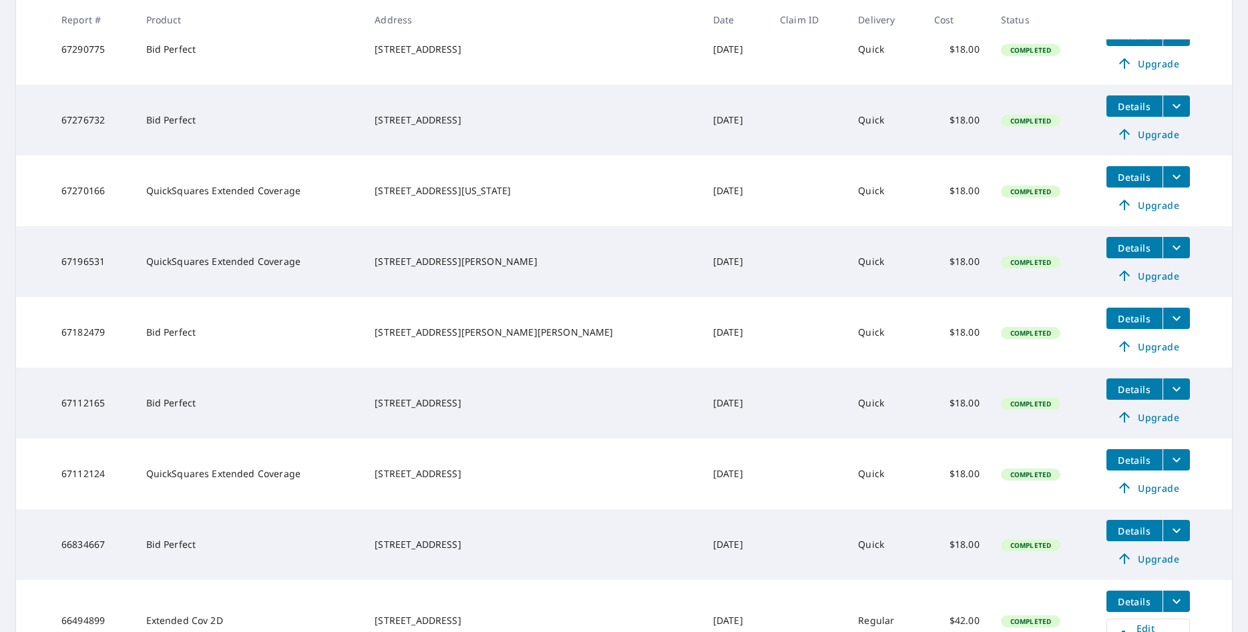
scroll to position [493, 0]
click at [144, 510] on td "Bid Perfect" at bounding box center [250, 545] width 229 height 71
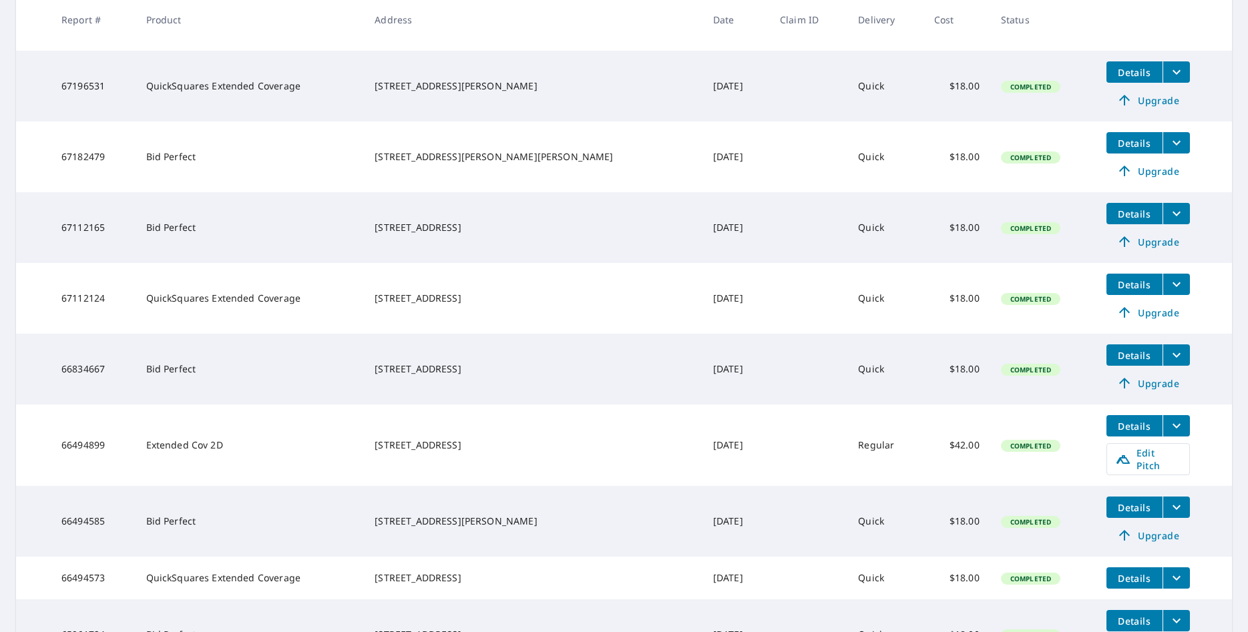
scroll to position [141, 0]
